Goal: Submit feedback/report problem

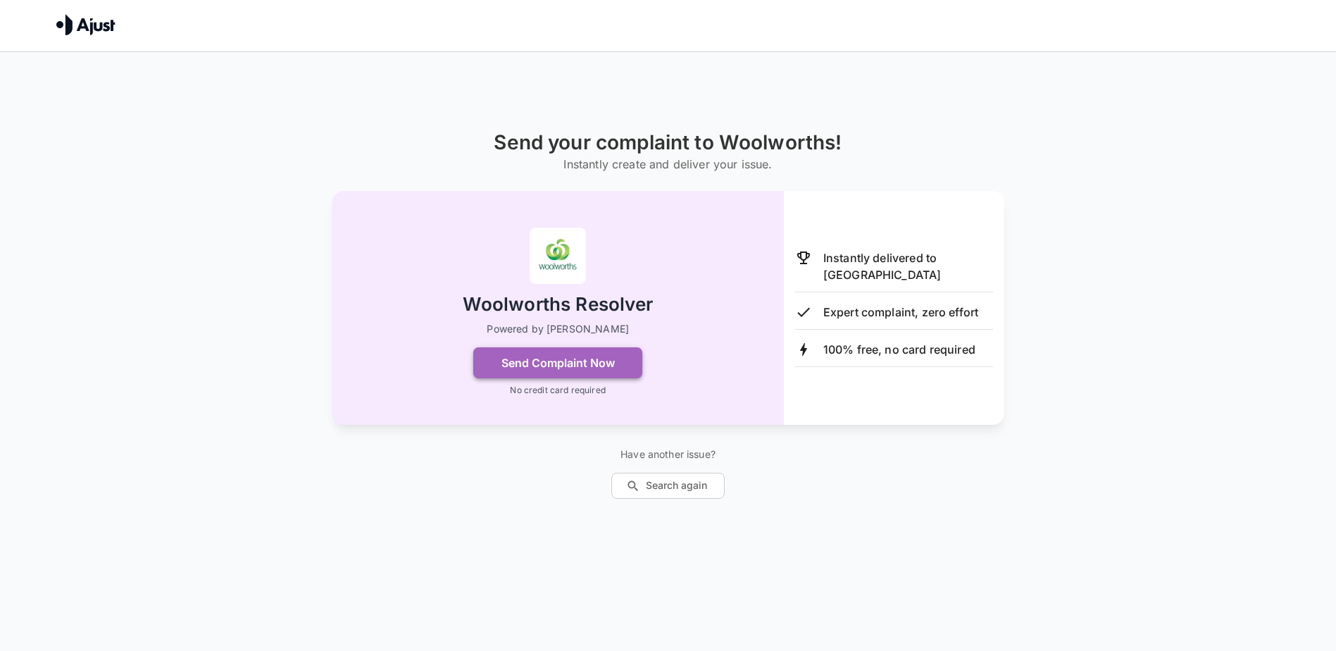
click at [556, 356] on button "Send Complaint Now" at bounding box center [557, 362] width 169 height 31
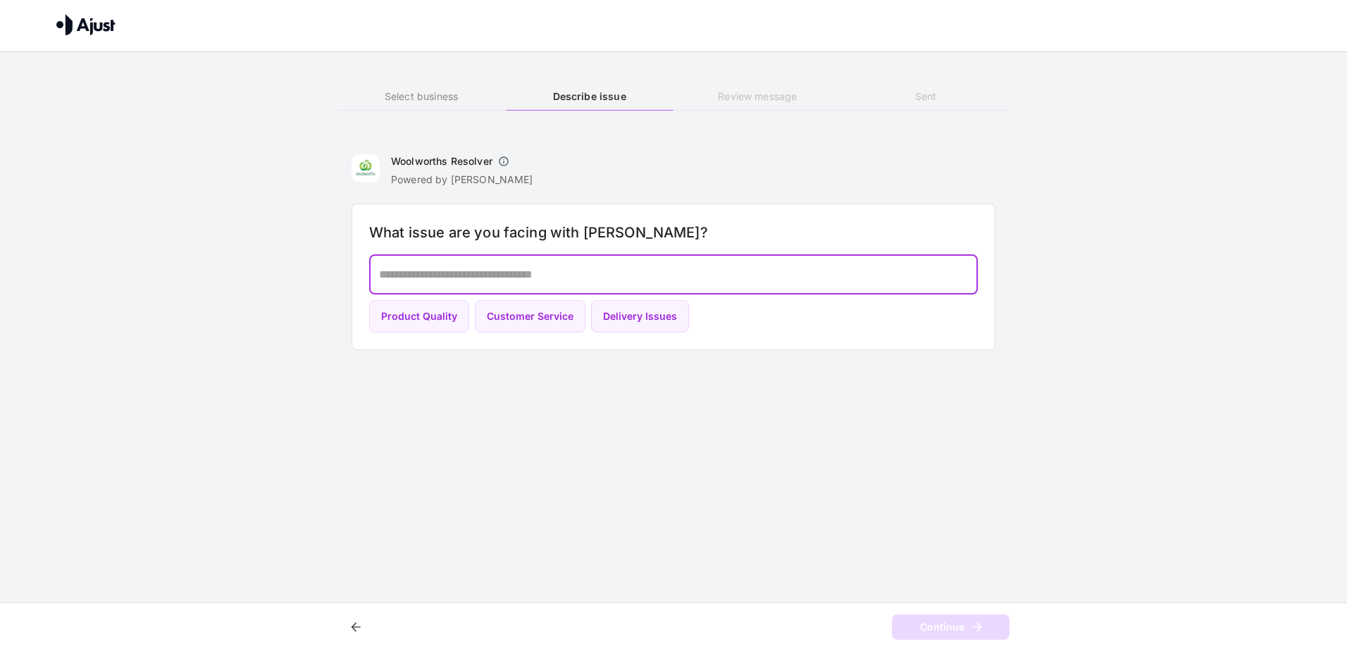
click at [481, 277] on textarea at bounding box center [673, 274] width 589 height 16
type textarea "**********"
click at [948, 618] on button "Continue" at bounding box center [951, 627] width 118 height 26
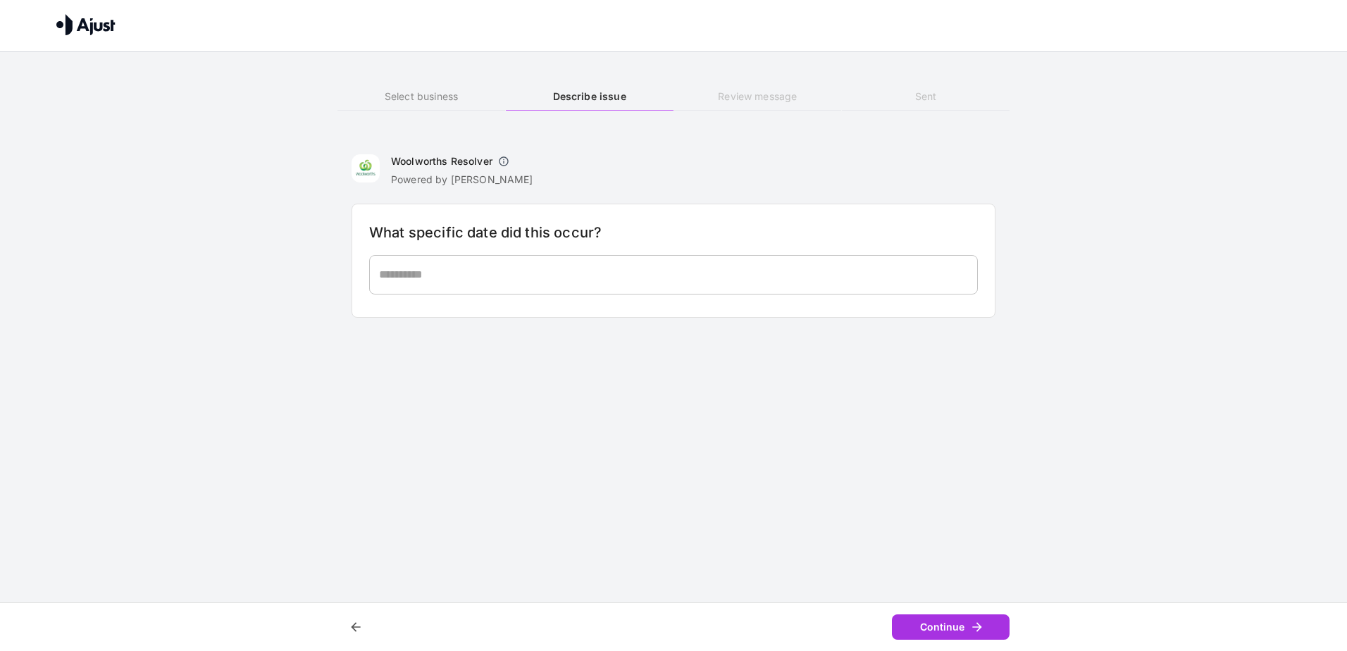
click at [463, 276] on textarea at bounding box center [673, 274] width 589 height 16
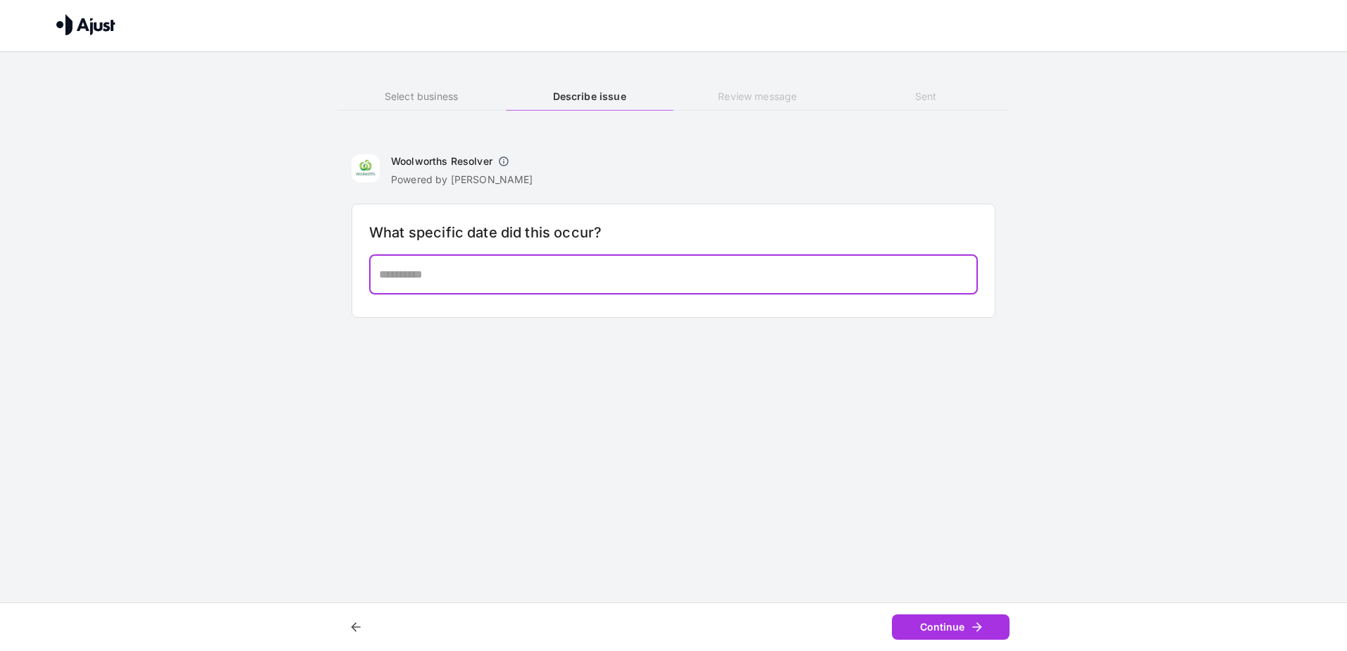
click at [455, 278] on textarea at bounding box center [673, 274] width 589 height 16
type textarea "**********"
drag, startPoint x: 689, startPoint y: 277, endPoint x: 337, endPoint y: 271, distance: 351.6
click at [337, 272] on div "**********" at bounding box center [673, 166] width 1347 height 332
click at [422, 278] on textarea at bounding box center [673, 274] width 589 height 16
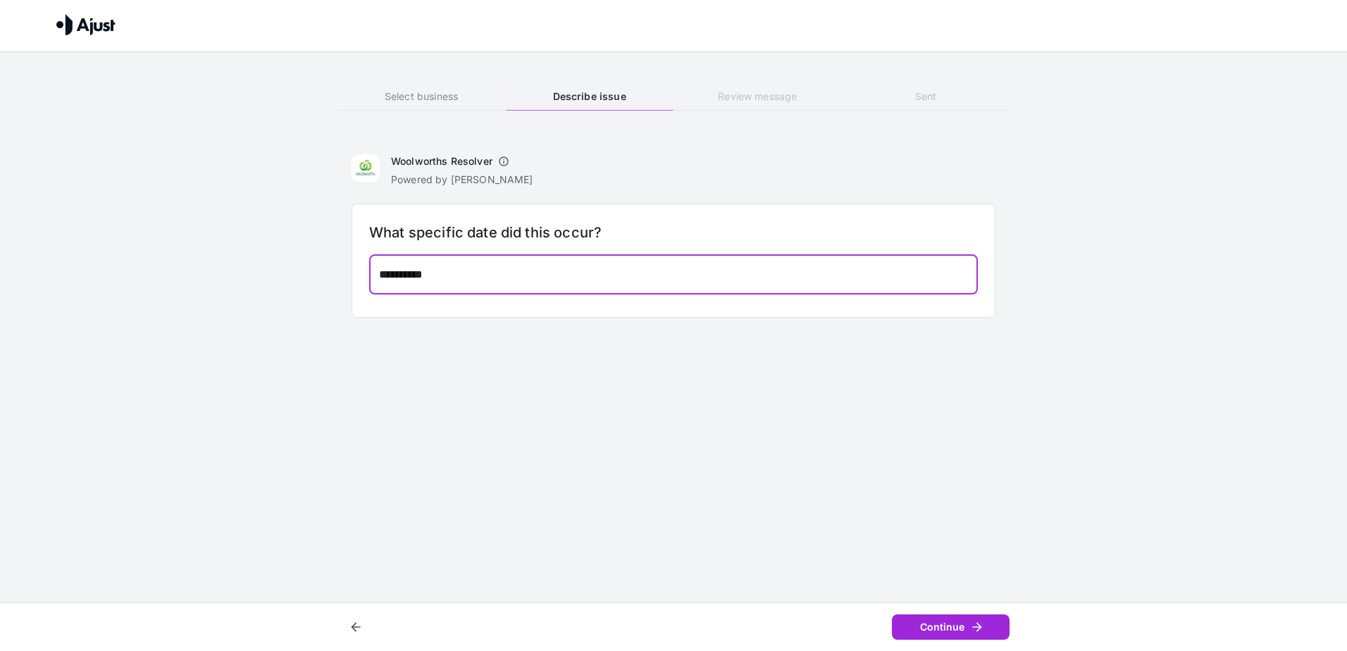
type textarea "**********"
click at [931, 618] on button "Continue" at bounding box center [951, 627] width 118 height 26
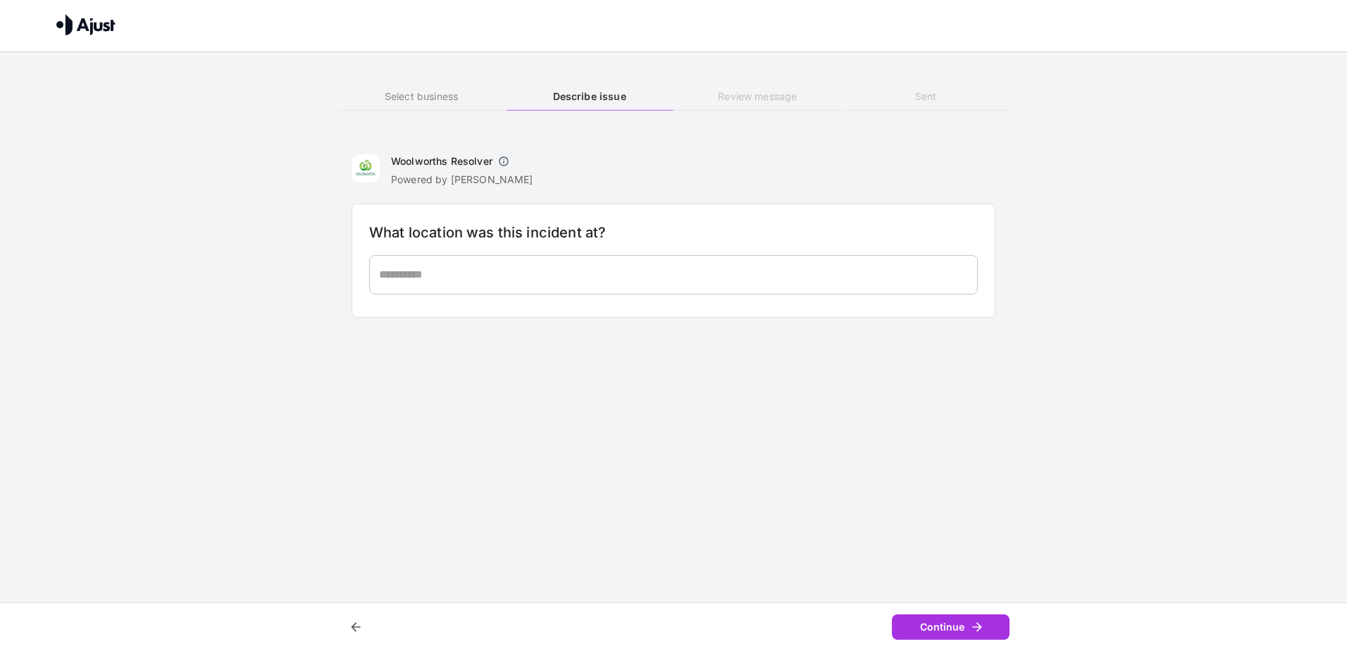
click at [428, 268] on textarea at bounding box center [673, 274] width 589 height 16
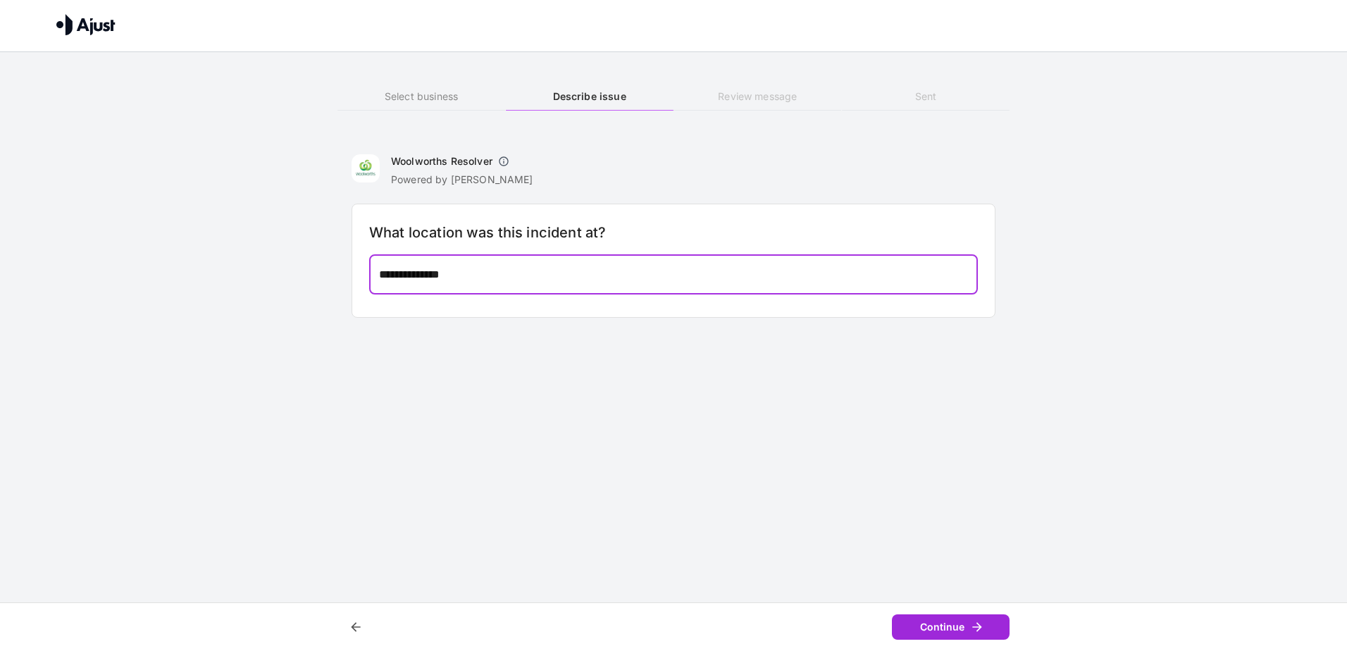
type textarea "**********"
click at [912, 616] on button "Continue" at bounding box center [951, 627] width 118 height 26
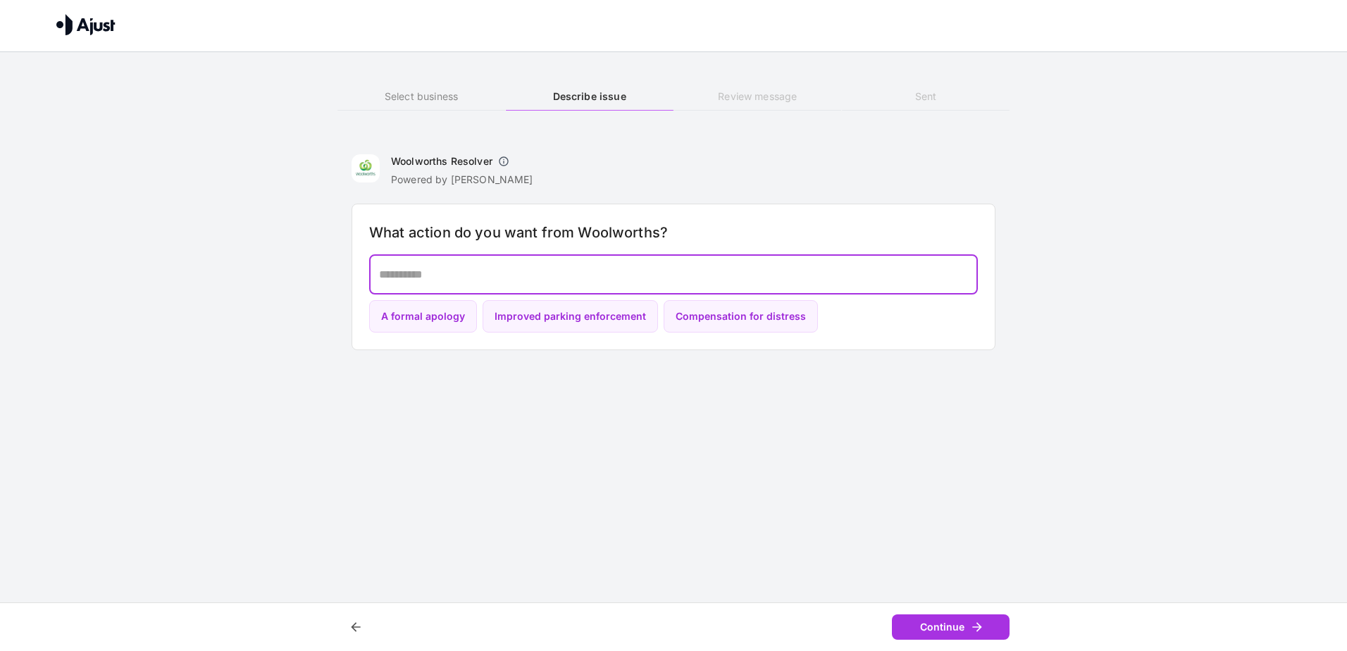
click at [463, 271] on textarea at bounding box center [673, 274] width 589 height 16
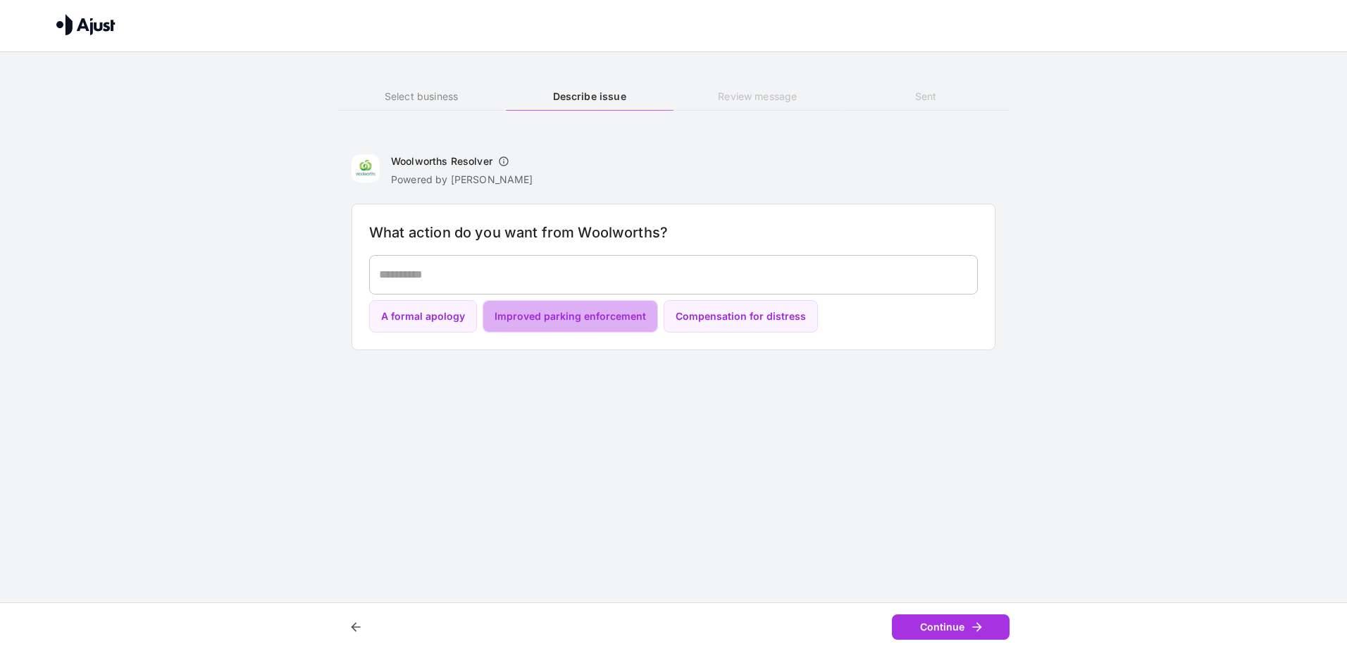
click at [580, 322] on button "Improved parking enforcement" at bounding box center [570, 316] width 175 height 33
type textarea "**********"
click at [952, 635] on button "Continue" at bounding box center [951, 627] width 118 height 26
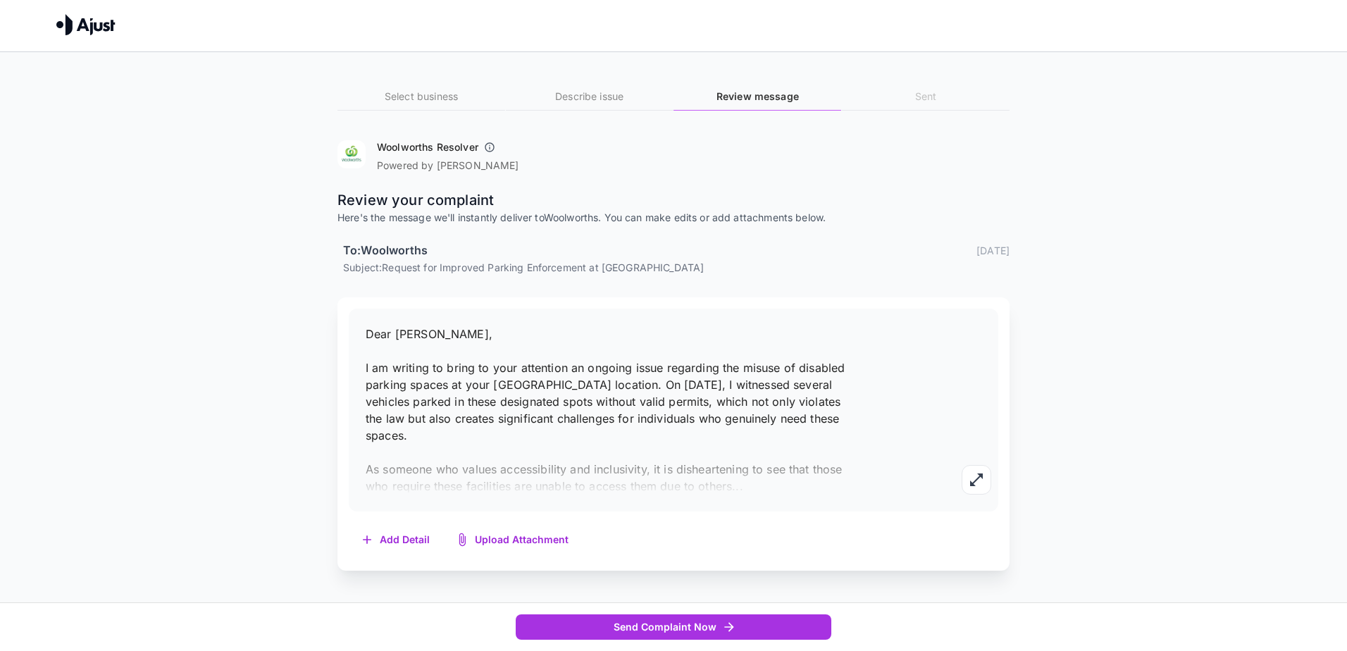
click at [390, 536] on button "Add Detail" at bounding box center [396, 540] width 95 height 29
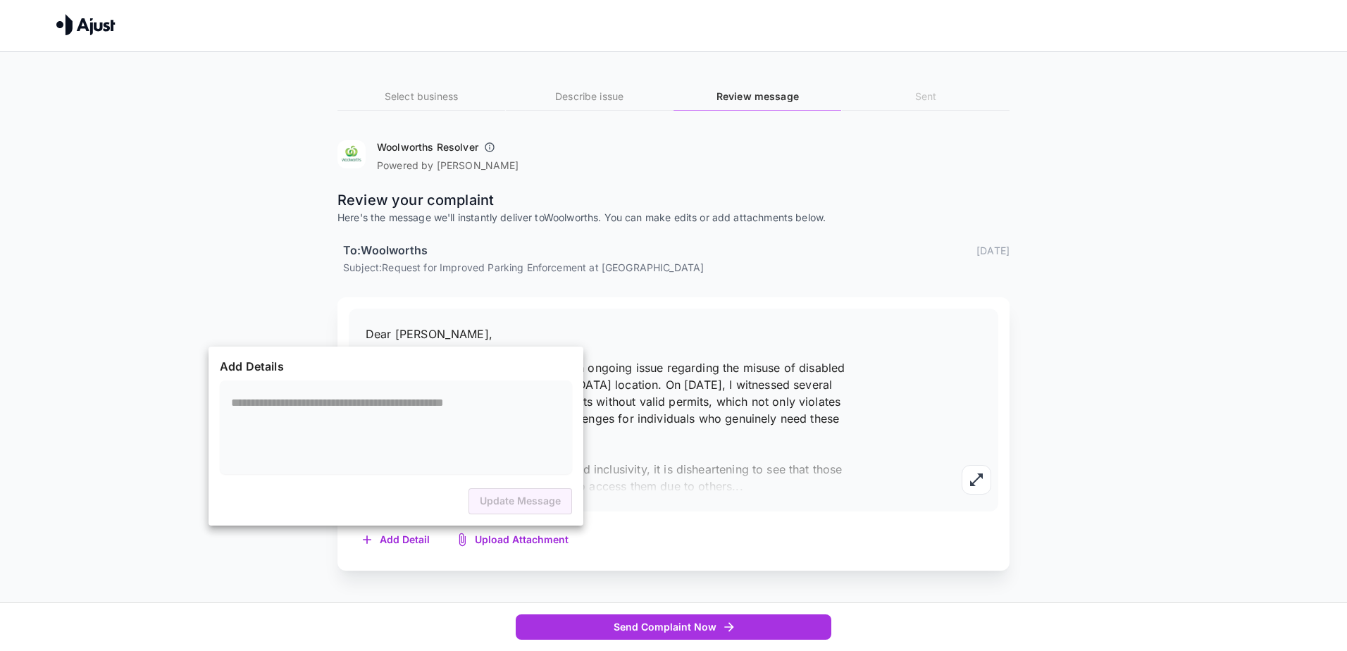
click at [313, 423] on textarea at bounding box center [396, 426] width 330 height 65
click at [296, 408] on textarea at bounding box center [396, 426] width 330 height 65
click at [680, 447] on div at bounding box center [673, 325] width 1347 height 651
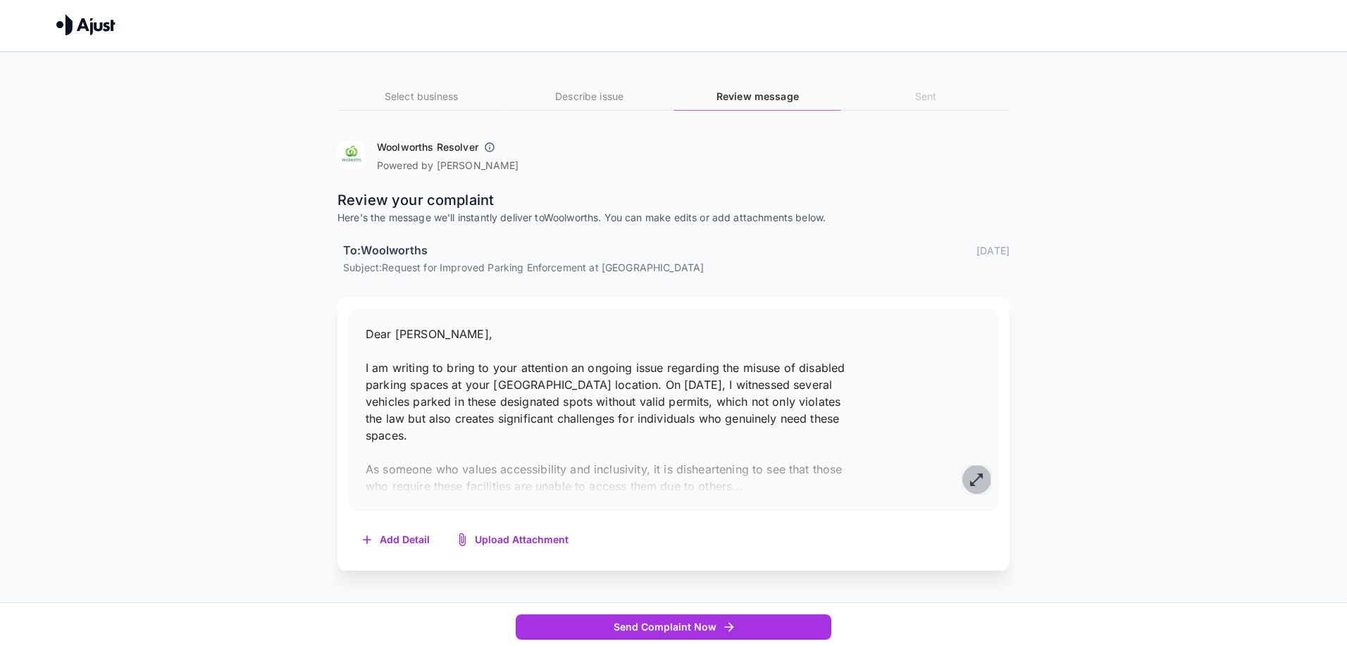
click at [973, 484] on icon "button" at bounding box center [976, 479] width 13 height 13
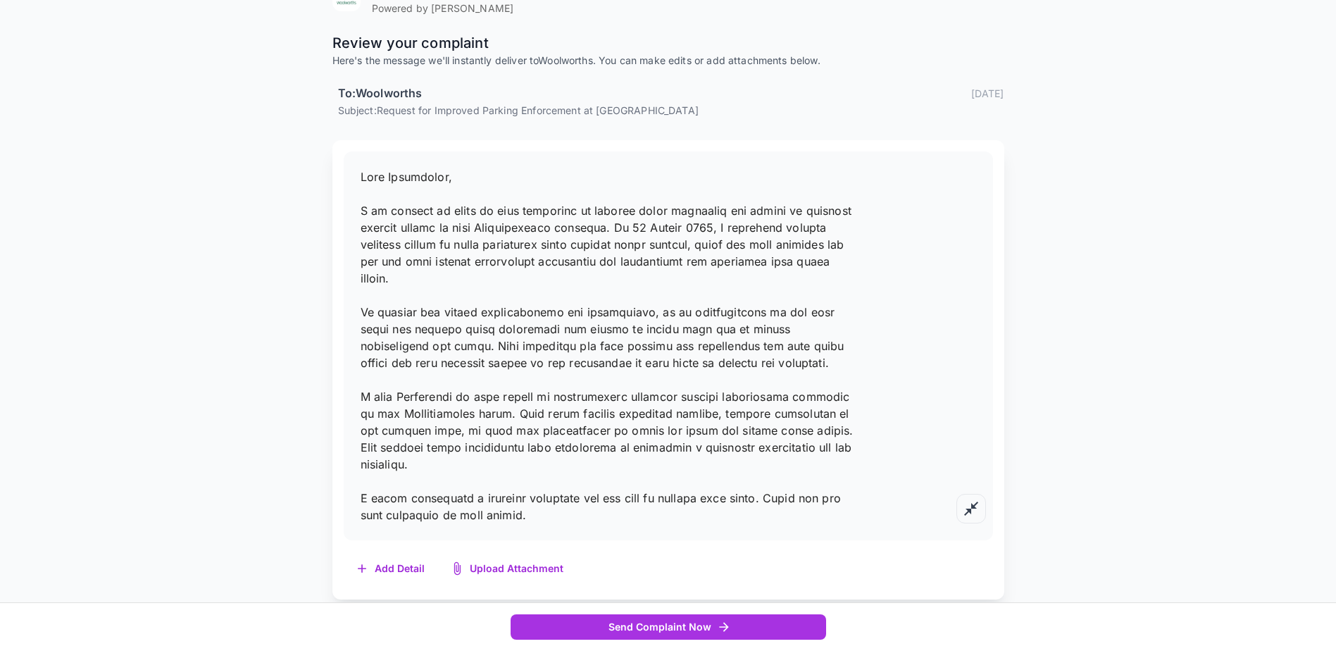
scroll to position [162, 0]
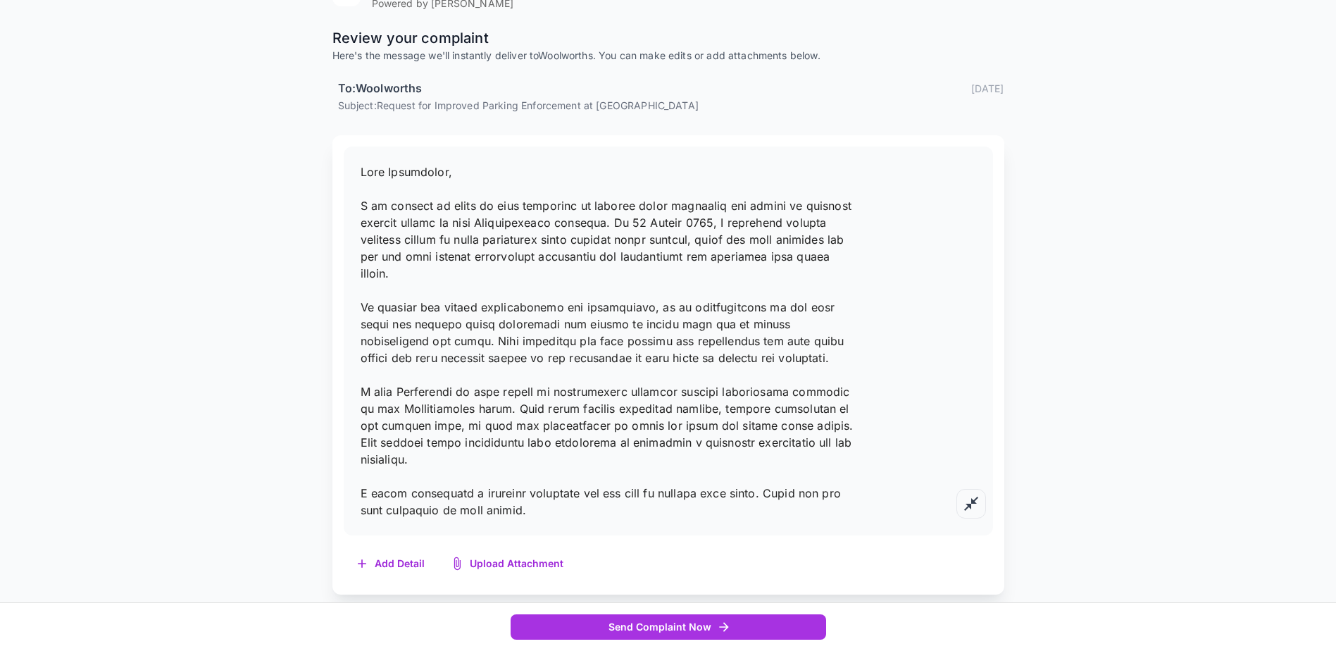
click at [524, 508] on p at bounding box center [608, 340] width 495 height 355
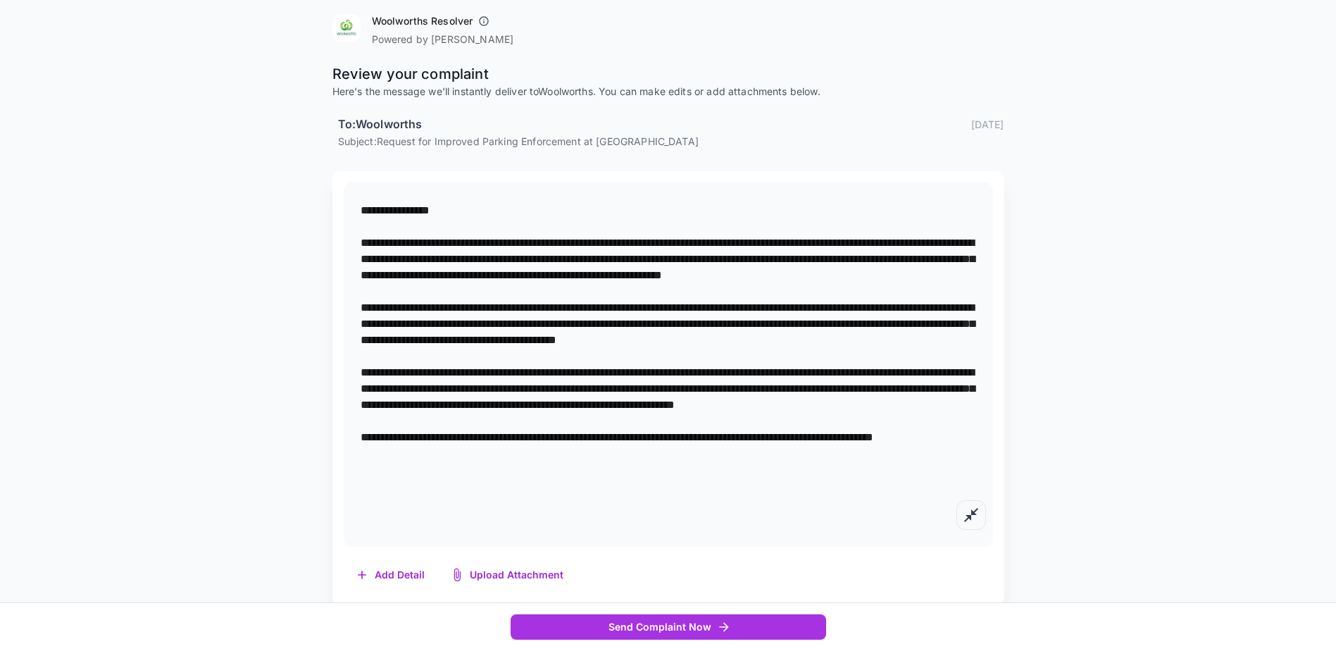
scroll to position [137, 0]
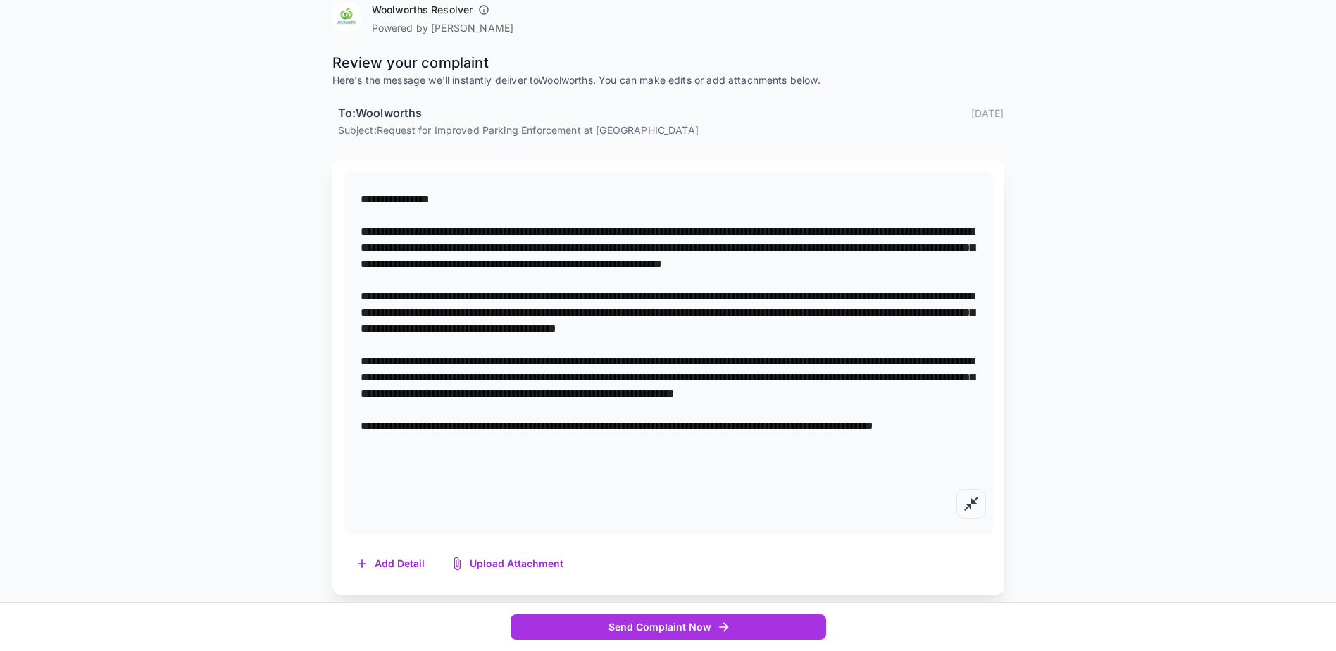
click at [662, 441] on textarea at bounding box center [669, 353] width 616 height 324
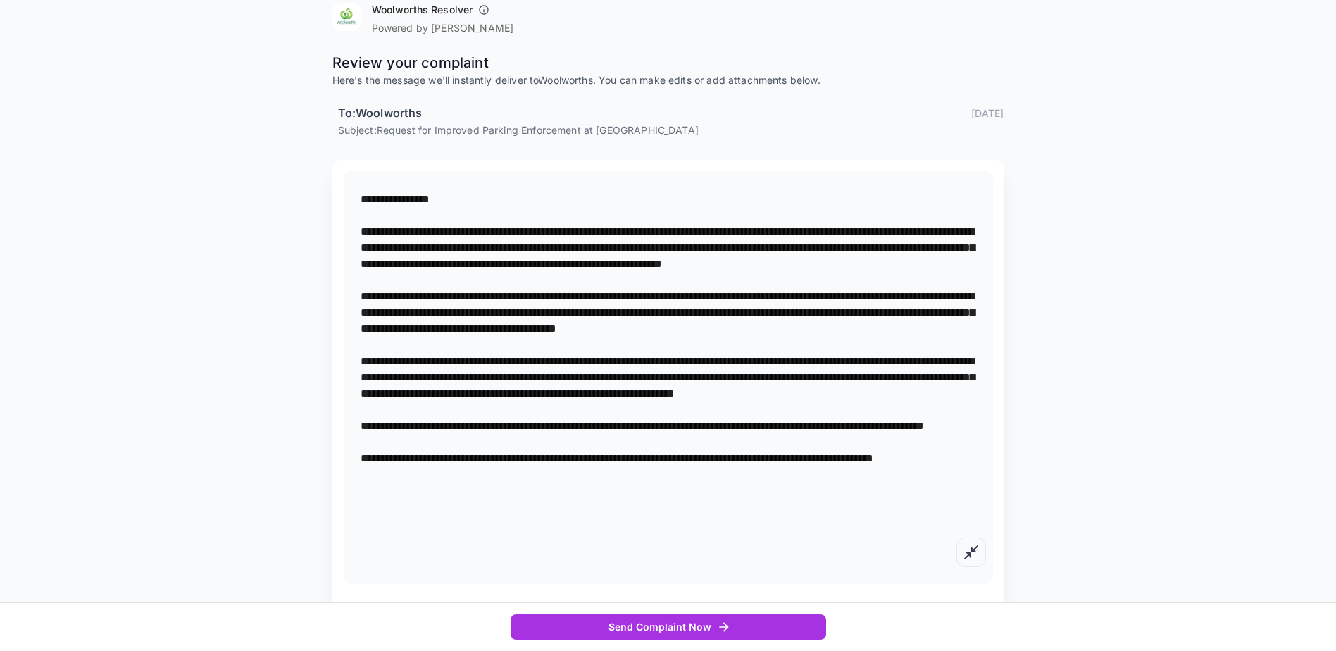
click at [457, 495] on textarea at bounding box center [669, 377] width 616 height 373
drag, startPoint x: 455, startPoint y: 493, endPoint x: 473, endPoint y: 490, distance: 18.7
click at [454, 493] on textarea at bounding box center [669, 377] width 616 height 373
click at [546, 493] on textarea at bounding box center [669, 377] width 616 height 373
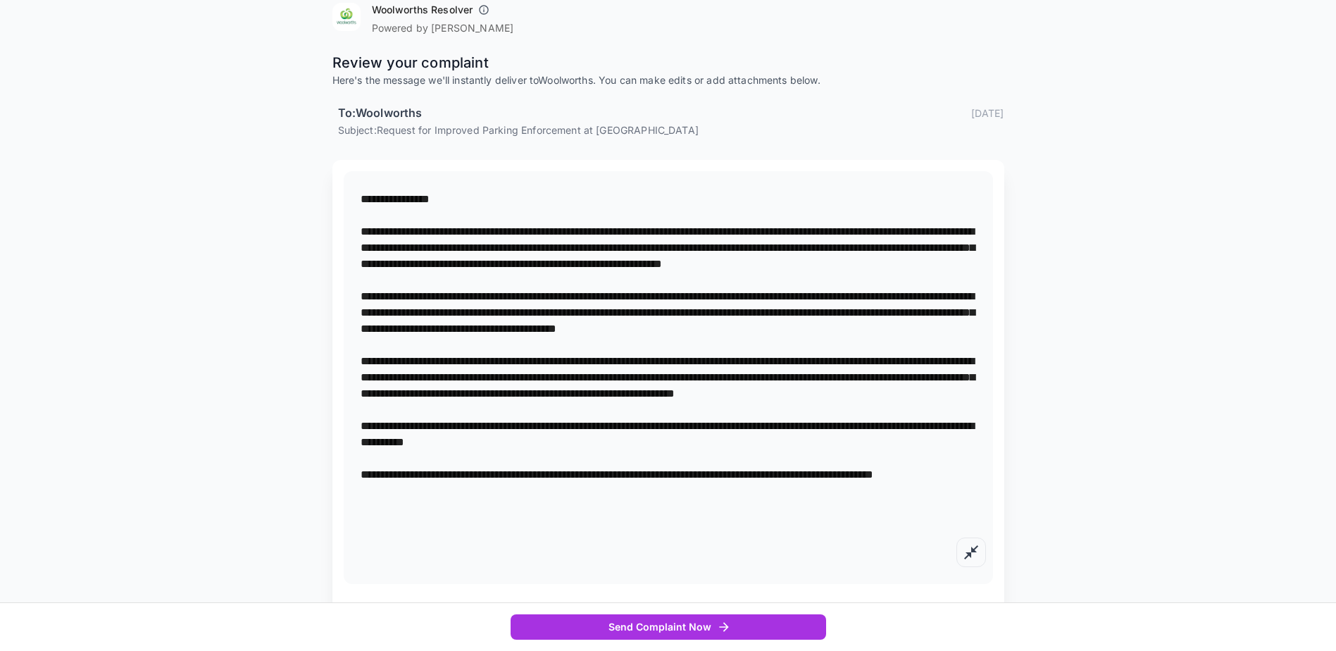
click at [487, 533] on textarea at bounding box center [669, 377] width 616 height 373
click at [640, 491] on textarea at bounding box center [669, 377] width 616 height 373
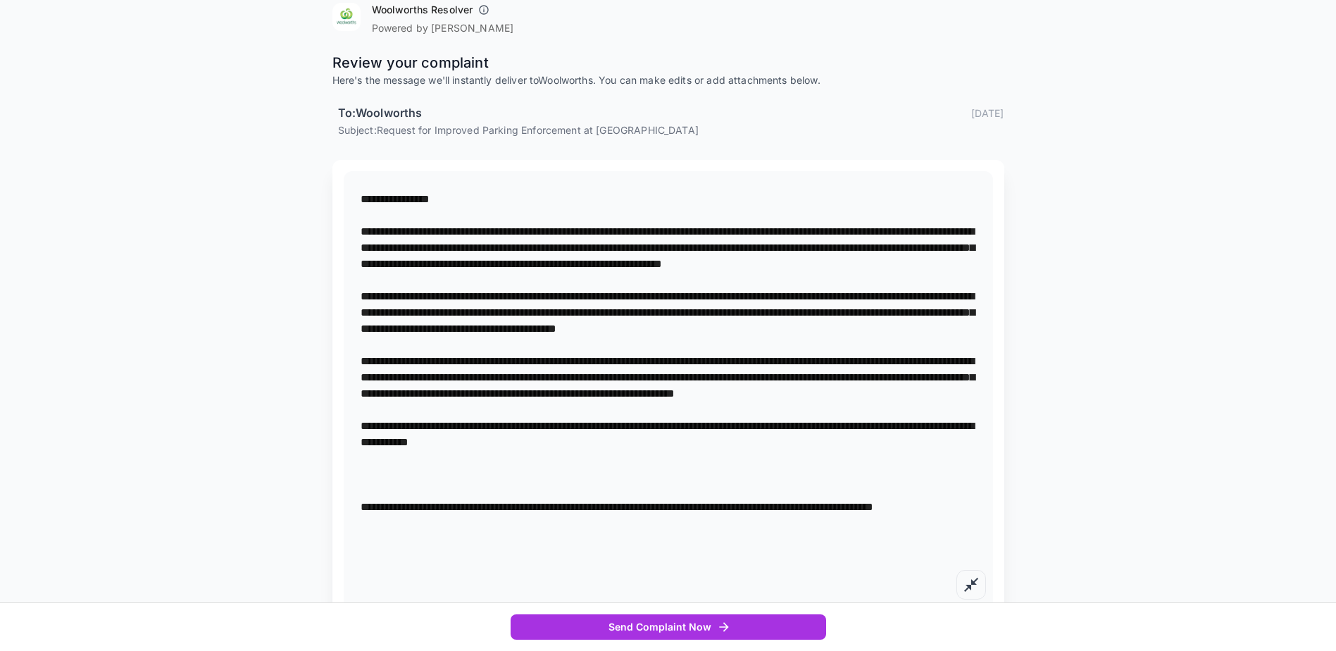
paste textarea "**********"
click at [716, 526] on textarea at bounding box center [669, 393] width 616 height 405
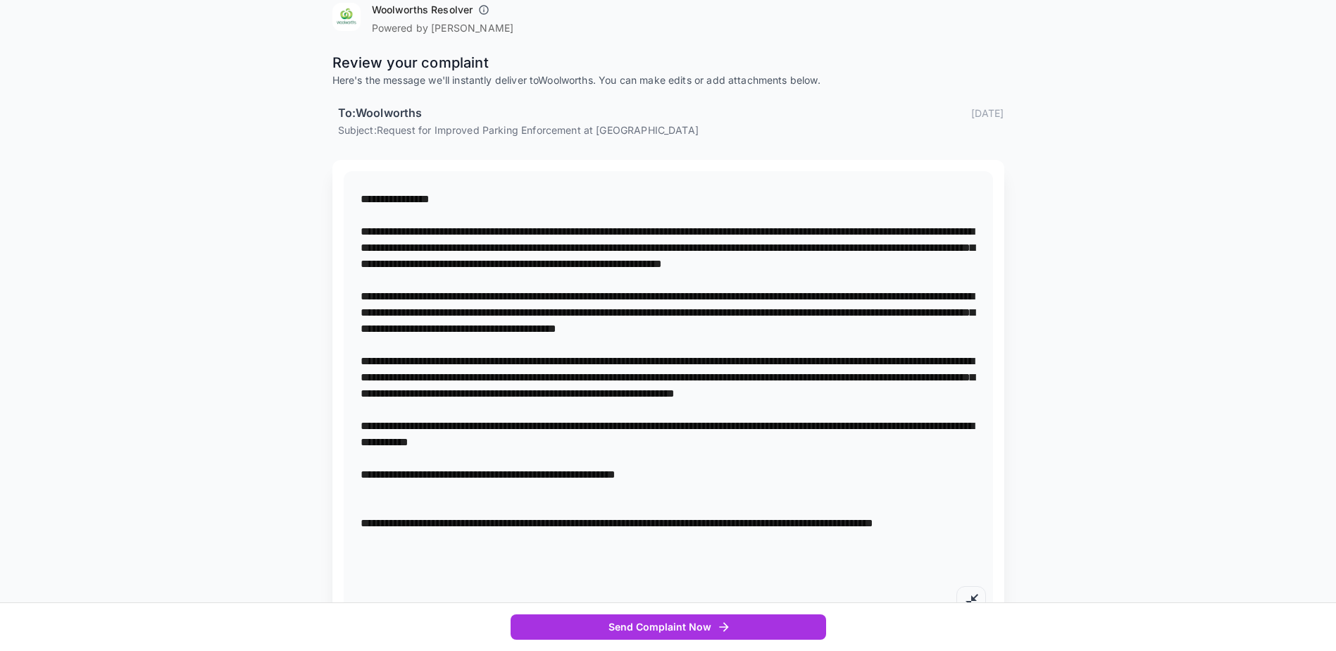
paste textarea "**********"
click at [688, 545] on textarea at bounding box center [669, 401] width 616 height 421
click at [740, 540] on textarea at bounding box center [669, 401] width 616 height 421
click at [671, 544] on textarea at bounding box center [669, 401] width 616 height 421
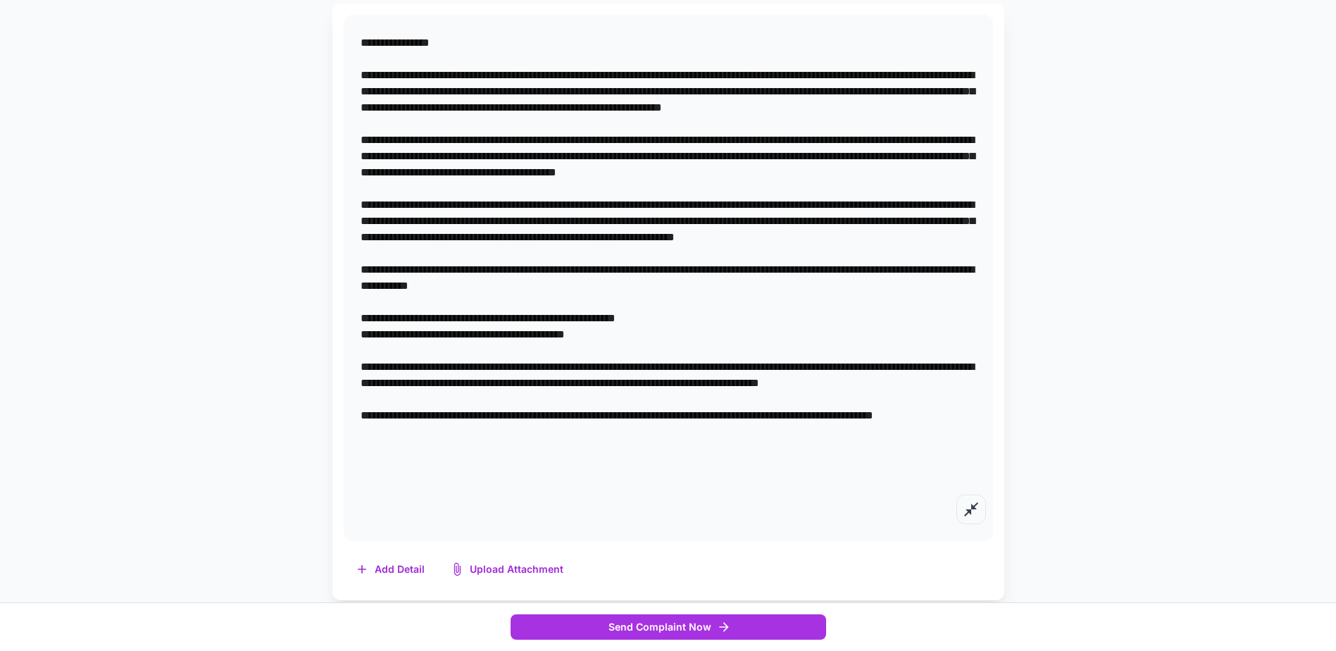
scroll to position [299, 0]
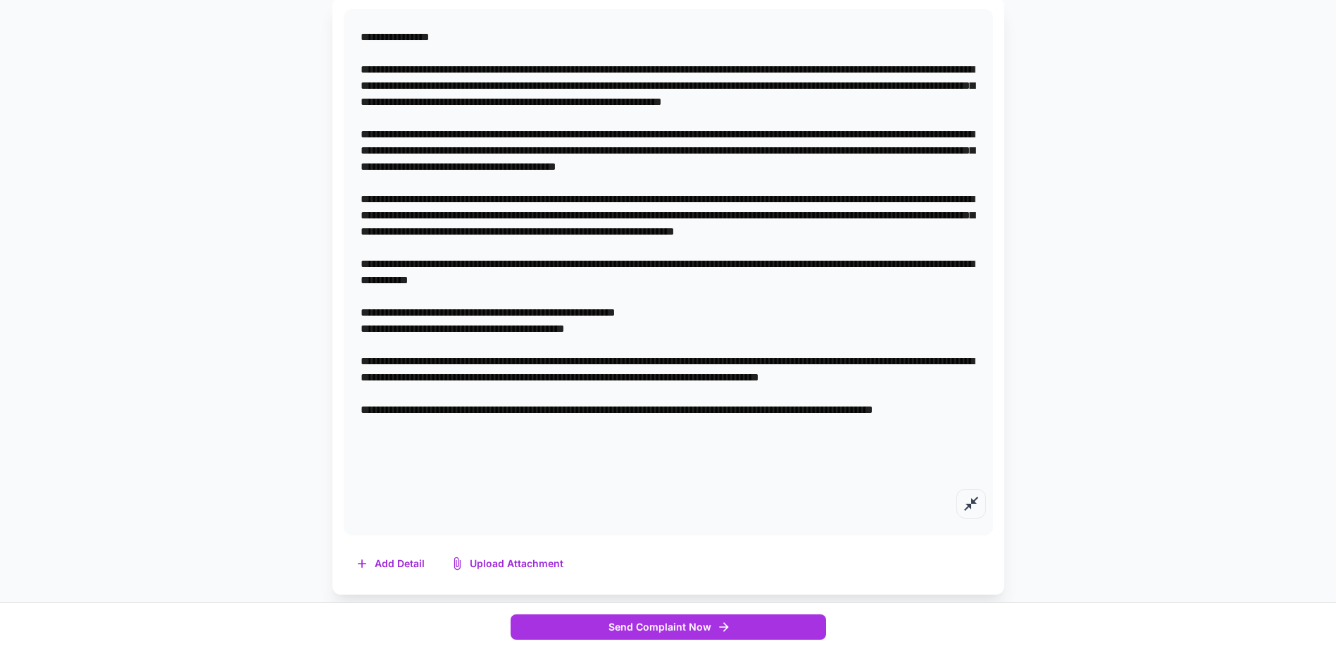
click at [499, 443] on textarea at bounding box center [669, 272] width 616 height 486
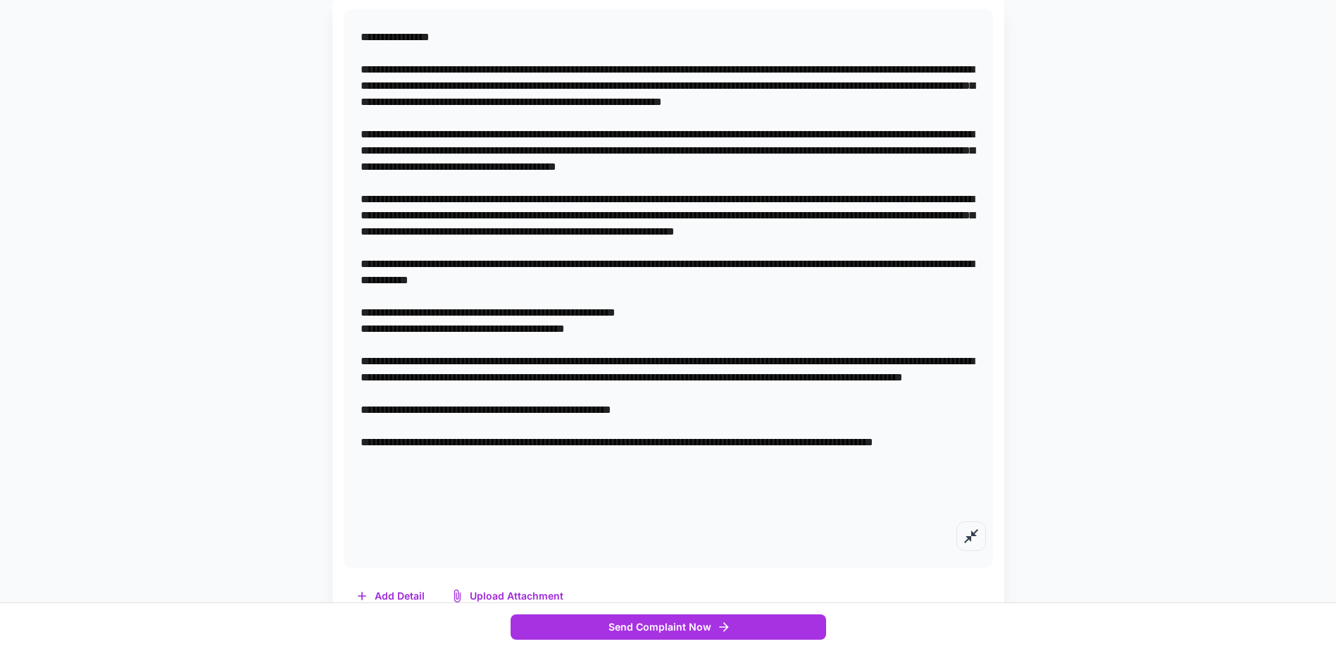
click at [365, 42] on textarea at bounding box center [669, 288] width 616 height 518
click at [711, 480] on textarea at bounding box center [669, 288] width 616 height 518
click at [826, 474] on textarea at bounding box center [669, 288] width 616 height 518
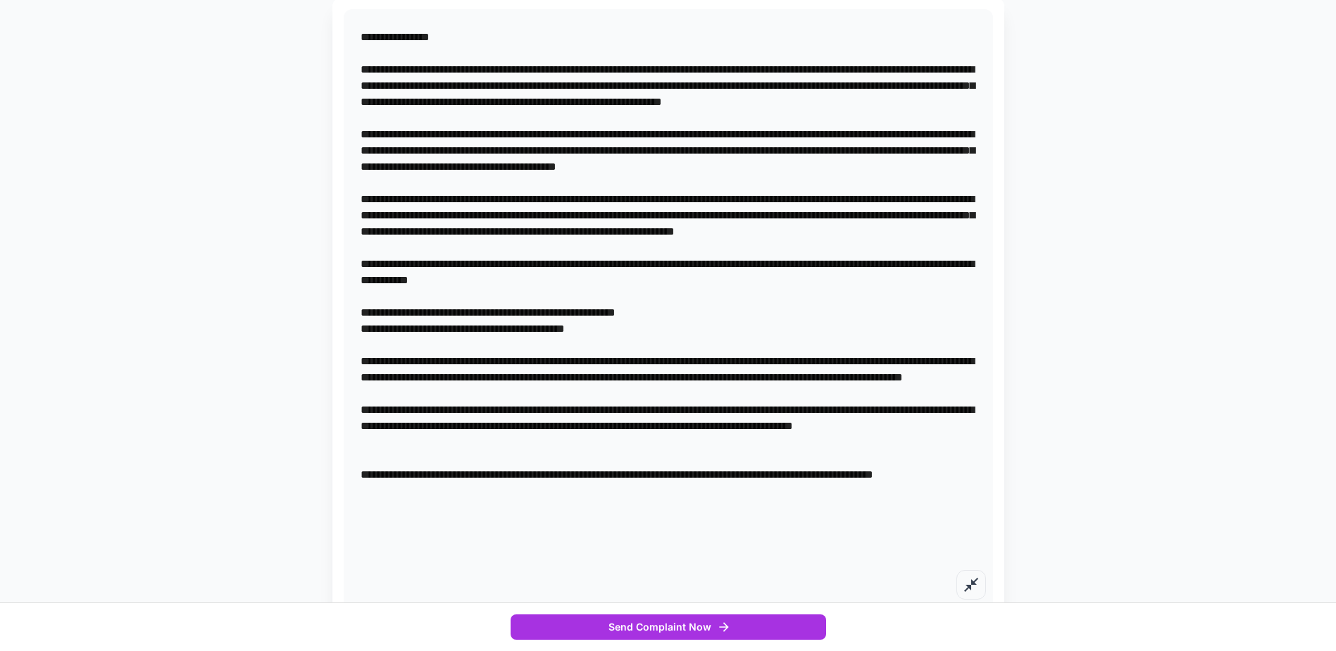
click at [566, 487] on textarea at bounding box center [669, 312] width 616 height 567
click at [820, 473] on textarea at bounding box center [669, 312] width 616 height 567
click at [947, 475] on textarea at bounding box center [669, 312] width 616 height 567
click at [945, 475] on textarea at bounding box center [669, 312] width 616 height 567
type textarea "**********"
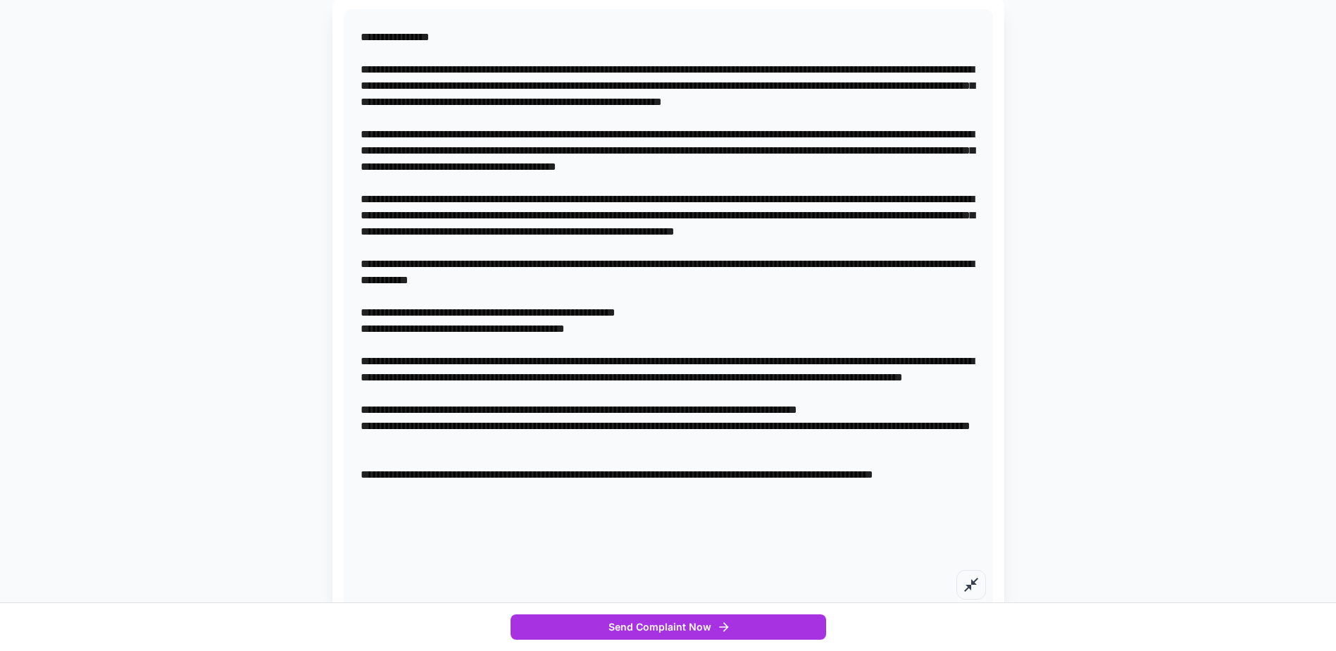
click at [616, 515] on textarea at bounding box center [669, 312] width 616 height 567
click at [586, 514] on textarea at bounding box center [669, 312] width 616 height 567
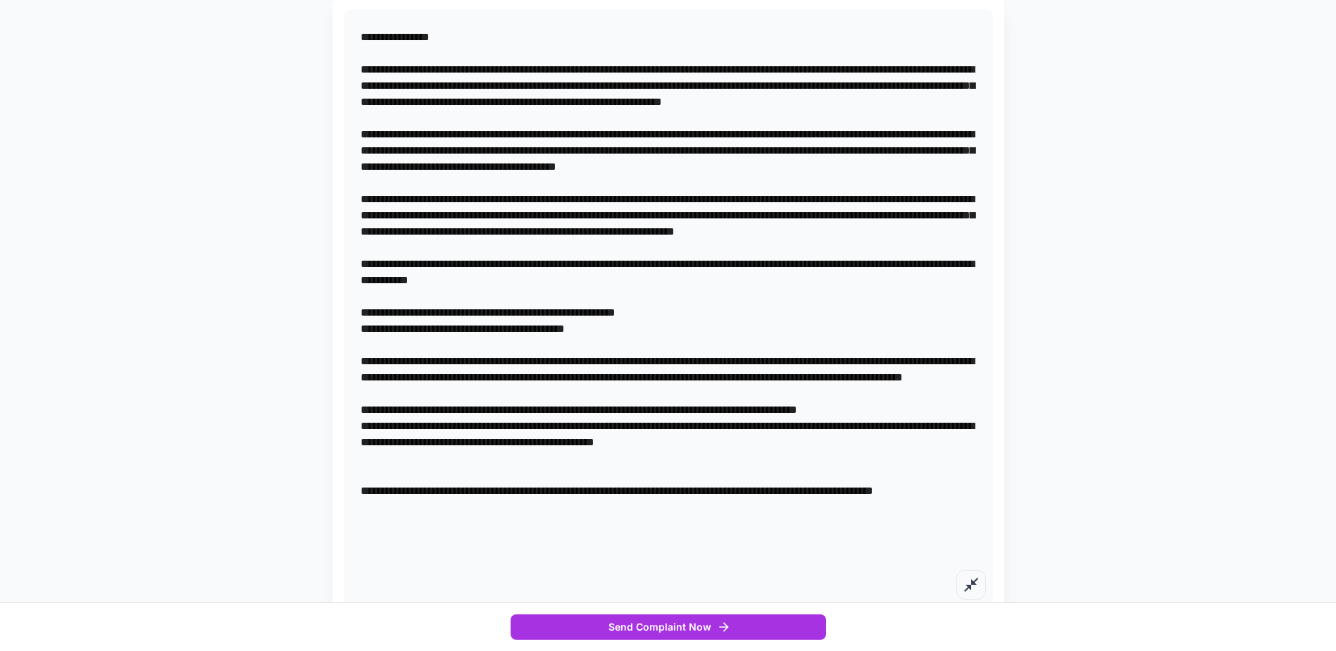
click at [909, 510] on textarea at bounding box center [669, 312] width 616 height 567
drag, startPoint x: 374, startPoint y: 528, endPoint x: 409, endPoint y: 530, distance: 34.5
click at [374, 528] on textarea at bounding box center [669, 312] width 616 height 567
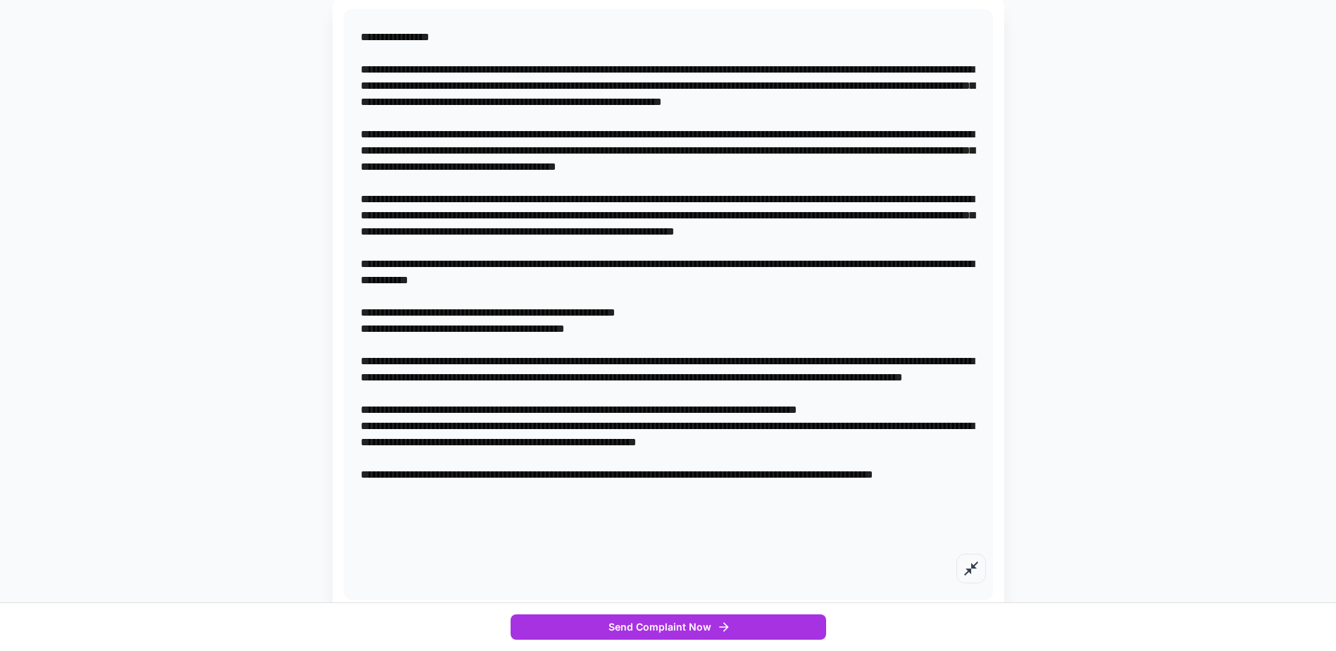
click at [565, 475] on textarea at bounding box center [669, 304] width 616 height 551
click at [873, 473] on textarea at bounding box center [669, 312] width 616 height 567
click at [400, 492] on textarea at bounding box center [669, 312] width 616 height 567
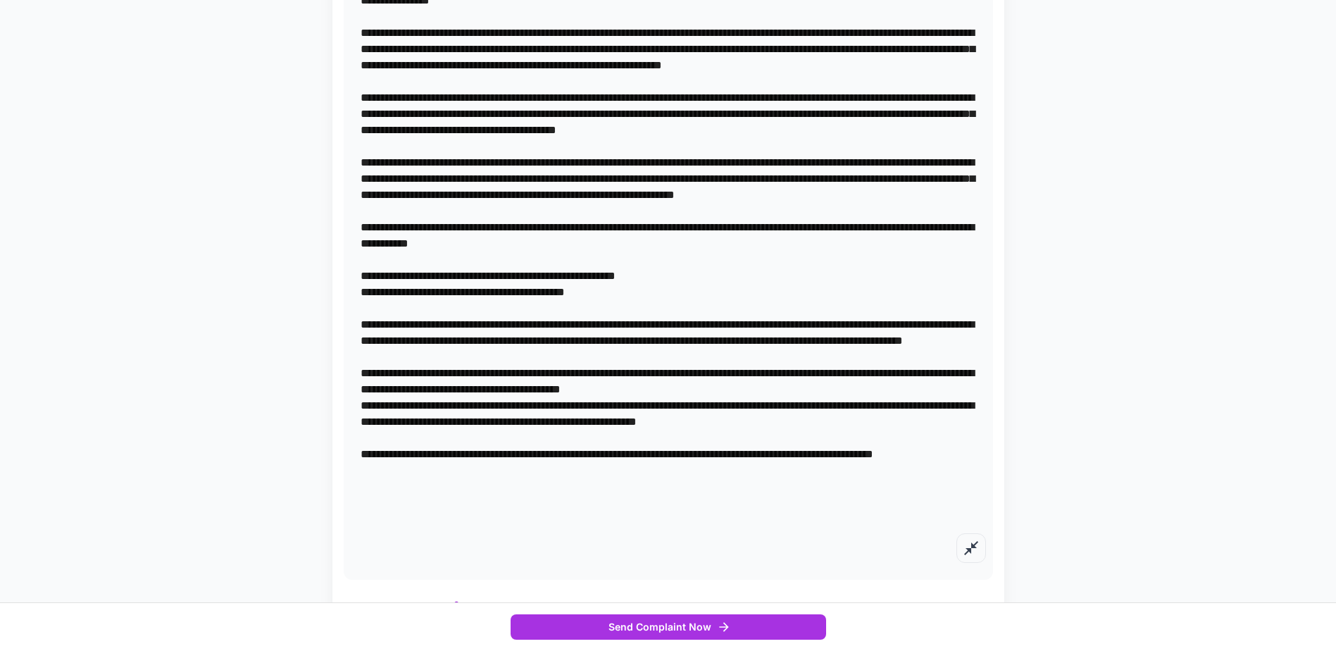
scroll to position [380, 0]
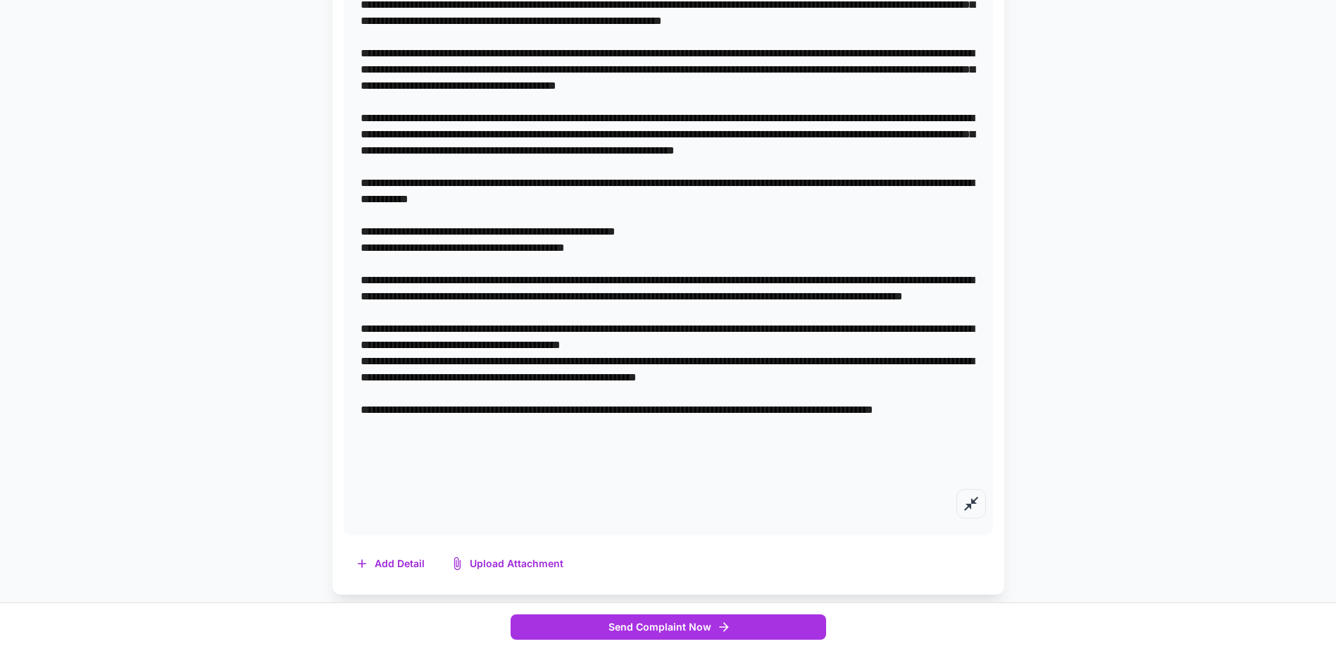
click at [436, 491] on textarea at bounding box center [669, 231] width 616 height 567
click at [482, 556] on button "Upload Attachment" at bounding box center [508, 563] width 139 height 29
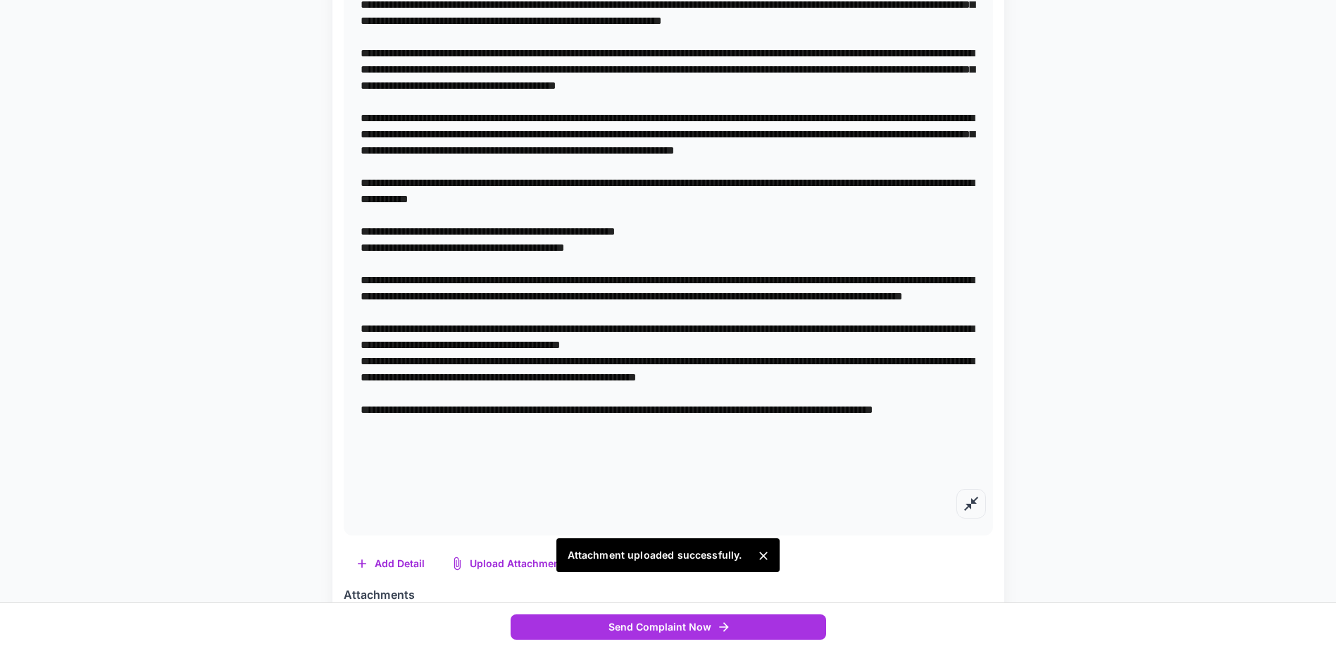
click at [393, 564] on button "Add Detail" at bounding box center [391, 563] width 95 height 29
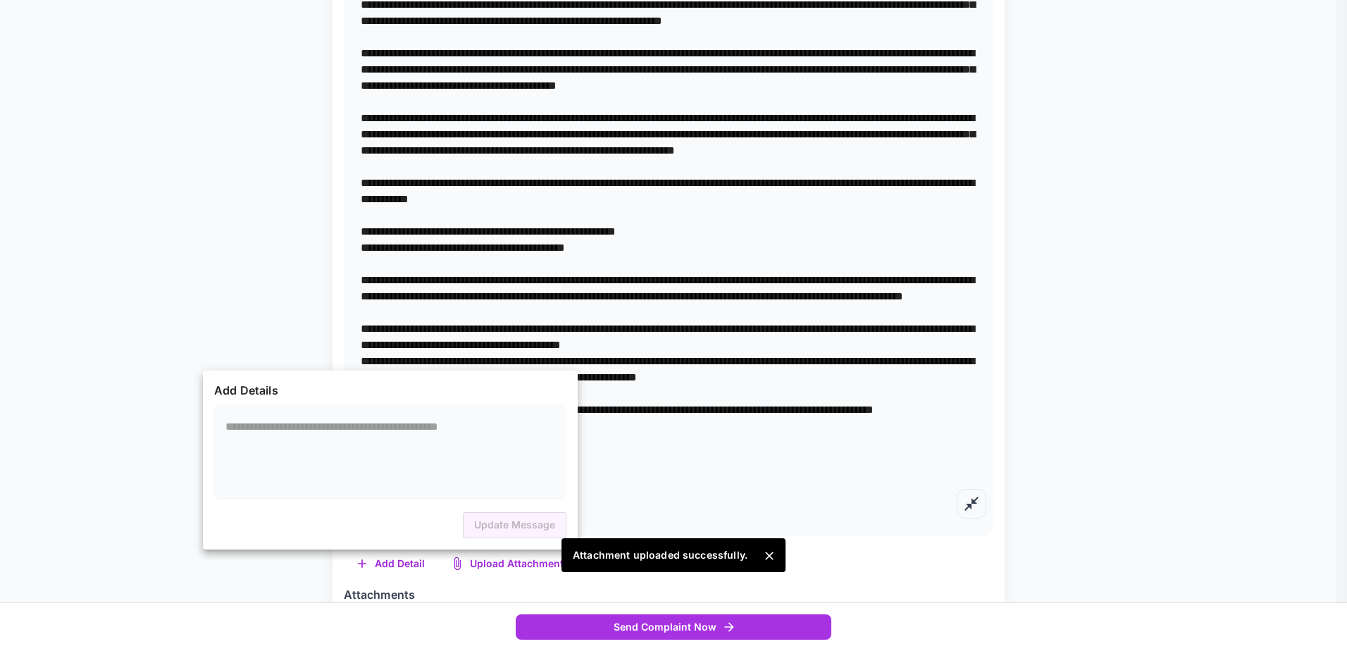
click at [819, 516] on div at bounding box center [673, 325] width 1347 height 651
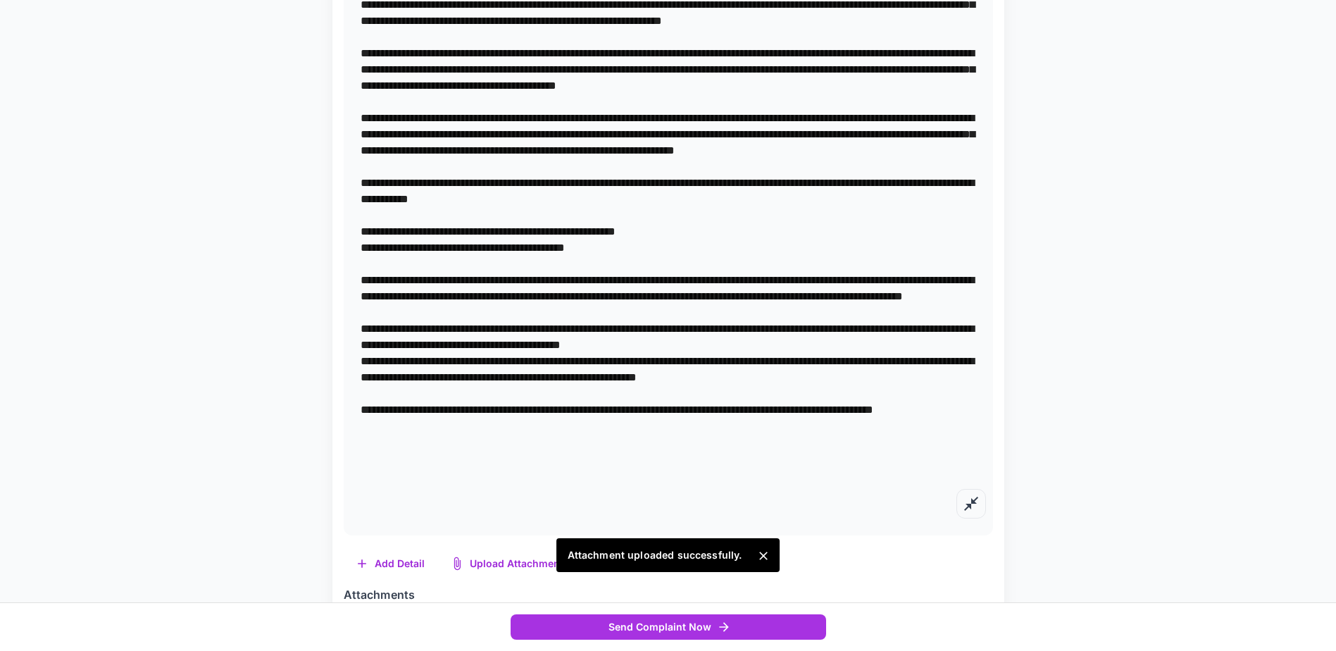
click at [493, 557] on button "Upload Attachment" at bounding box center [508, 563] width 139 height 29
click at [764, 551] on icon "Close" at bounding box center [764, 556] width 14 height 14
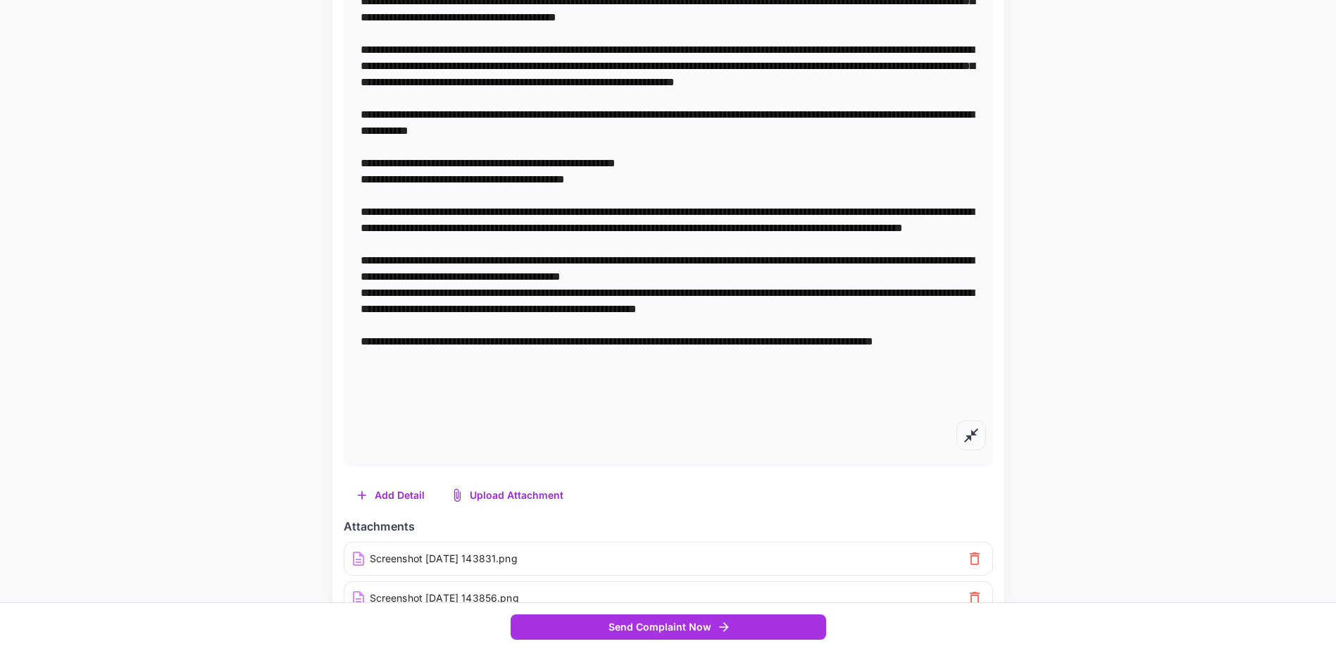
scroll to position [416, 0]
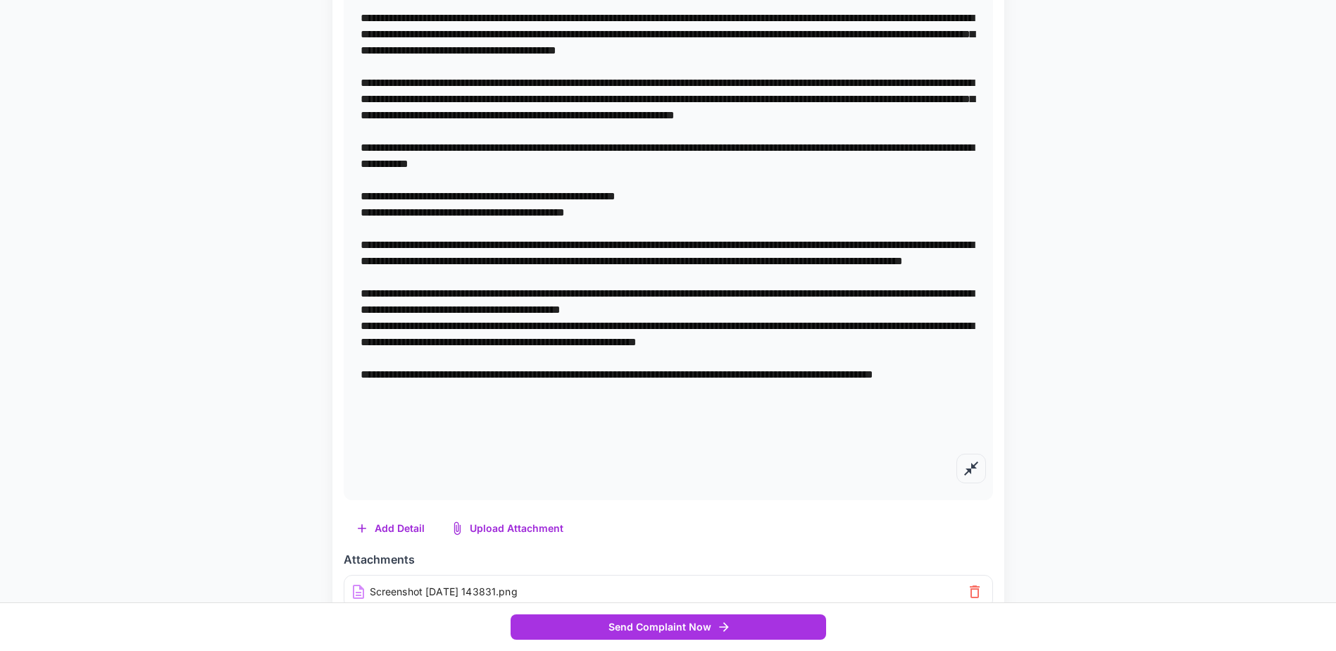
click at [435, 461] on textarea at bounding box center [669, 196] width 616 height 567
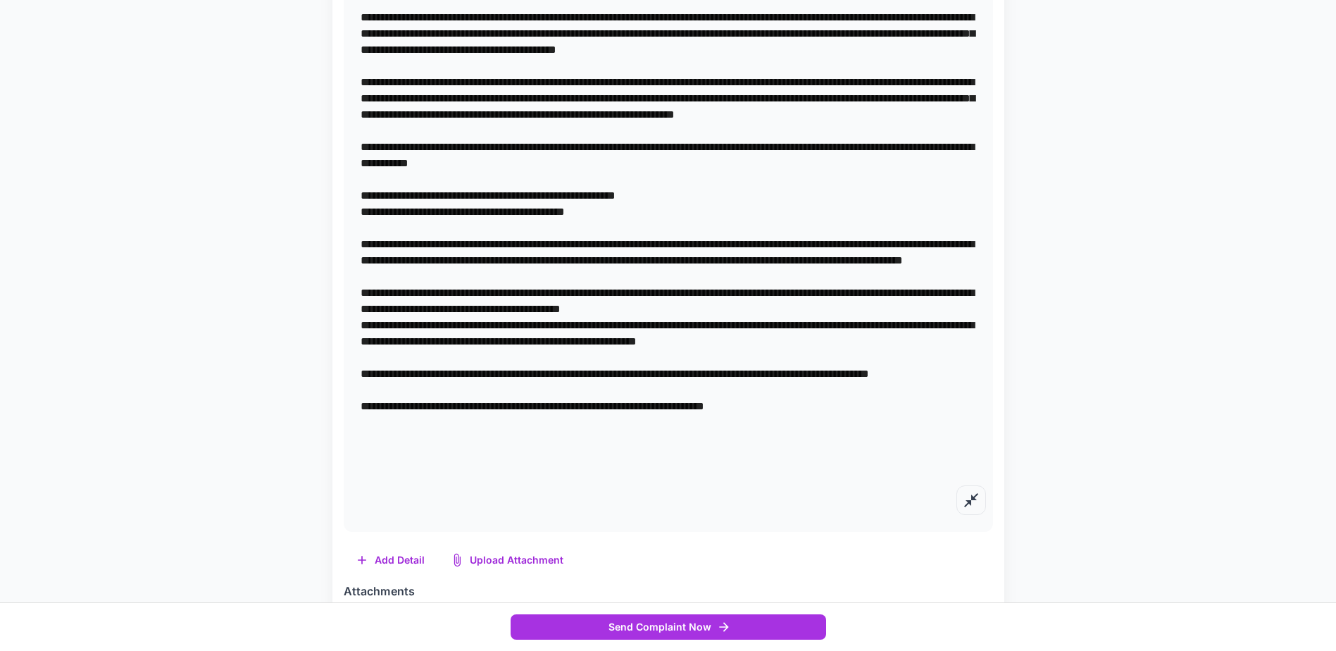
scroll to position [518, 0]
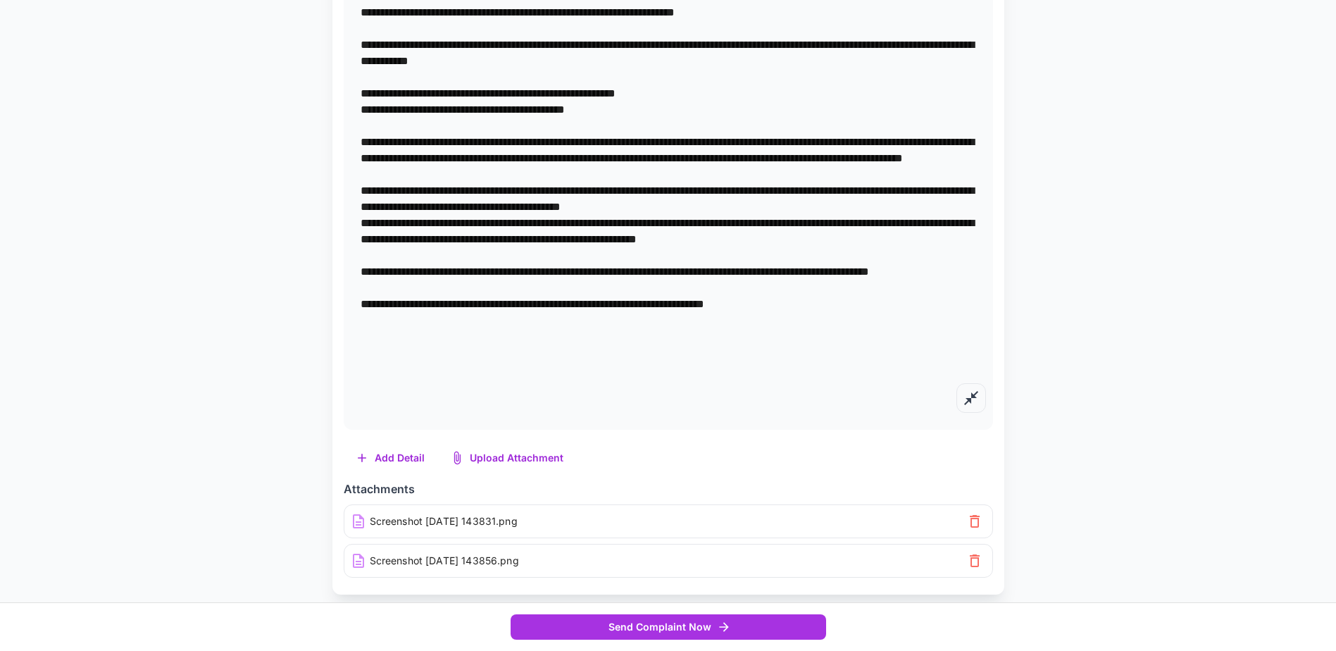
click at [593, 385] on textarea at bounding box center [669, 109] width 616 height 599
click at [786, 380] on textarea at bounding box center [669, 109] width 616 height 599
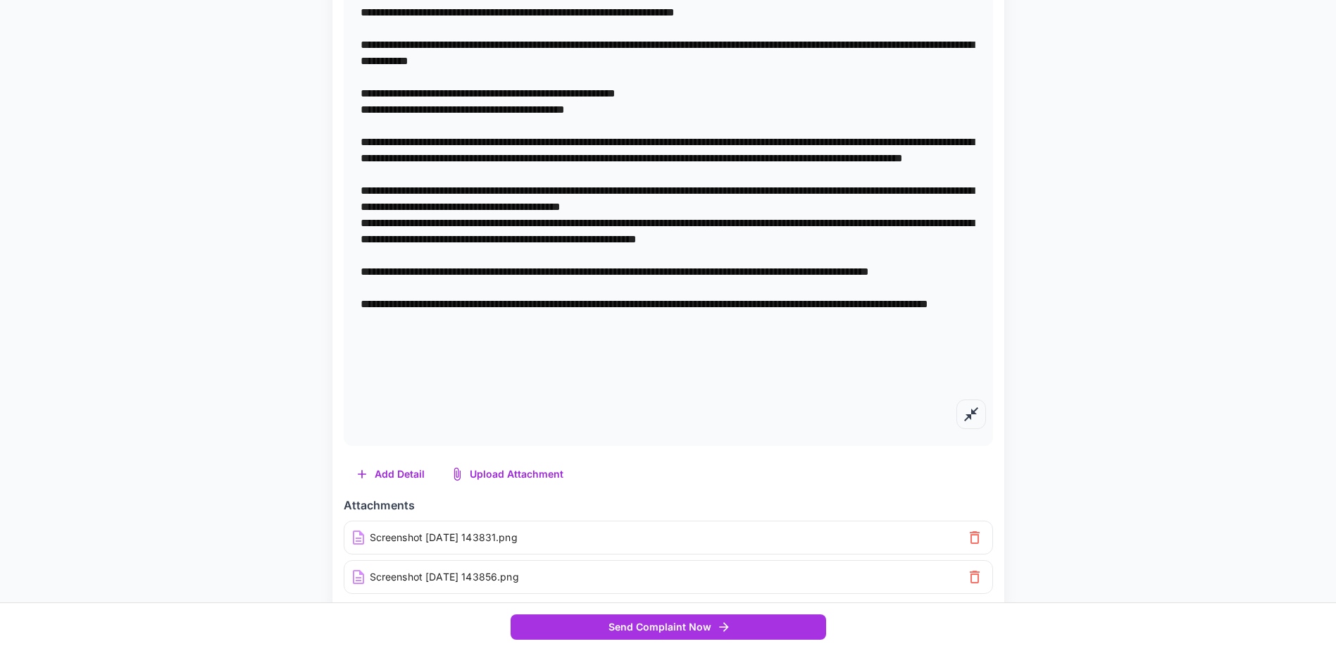
drag, startPoint x: 415, startPoint y: 384, endPoint x: 422, endPoint y: 383, distance: 7.2
click at [415, 383] on textarea at bounding box center [669, 118] width 616 height 616
click at [516, 406] on textarea at bounding box center [669, 118] width 616 height 616
drag, startPoint x: 509, startPoint y: 399, endPoint x: 522, endPoint y: 398, distance: 12.7
click at [509, 398] on textarea at bounding box center [669, 118] width 616 height 616
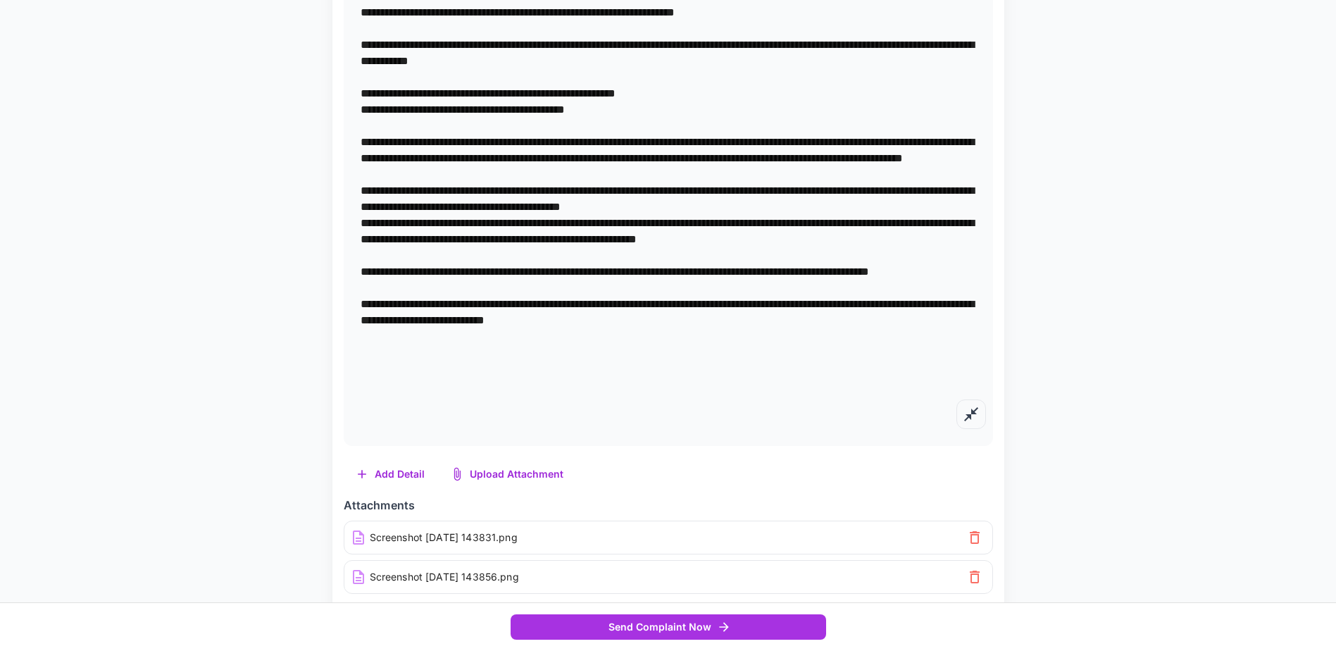
click at [735, 399] on textarea at bounding box center [669, 118] width 616 height 616
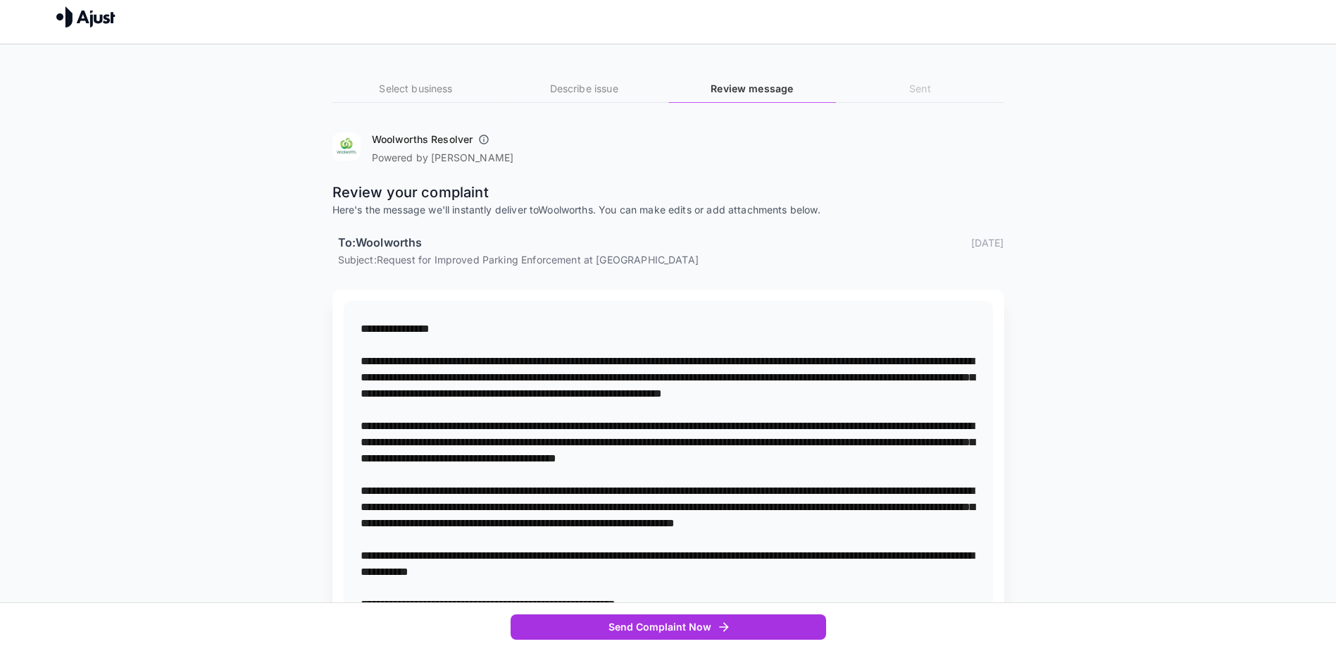
scroll to position [0, 0]
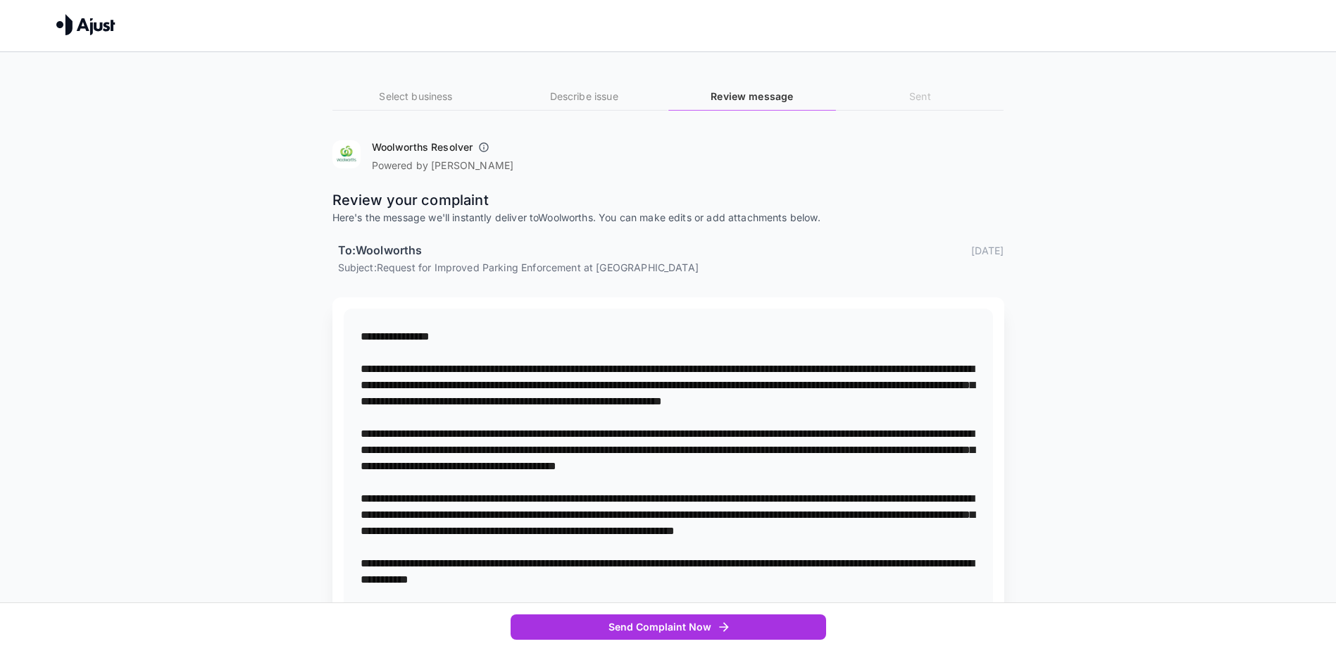
type textarea "**********"
drag, startPoint x: 361, startPoint y: 334, endPoint x: 383, endPoint y: 422, distance: 90.9
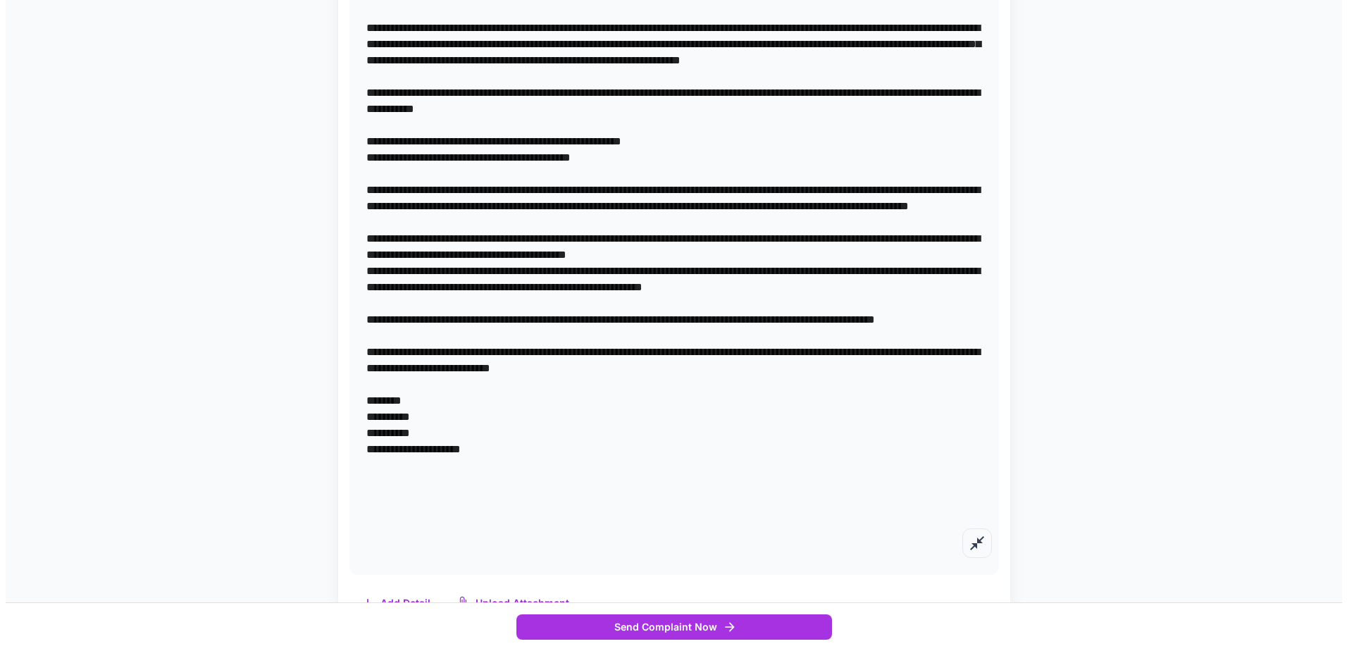
scroll to position [616, 0]
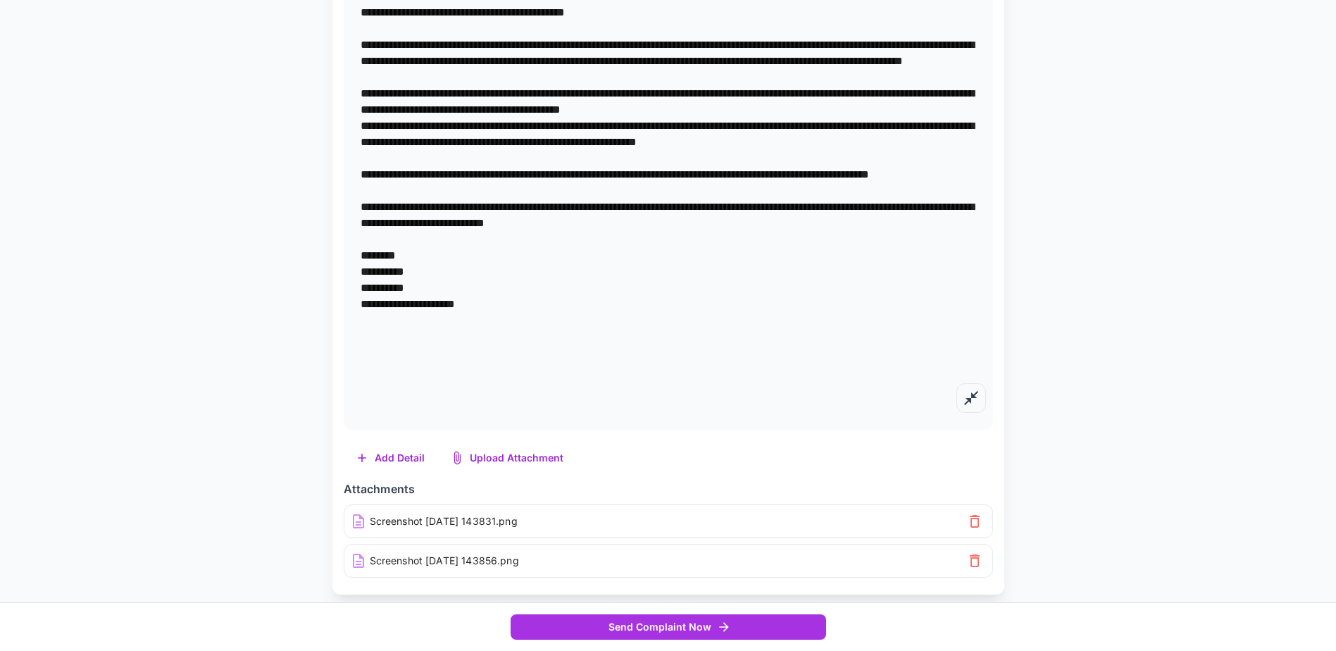
drag, startPoint x: 361, startPoint y: 335, endPoint x: 487, endPoint y: 668, distance: 356.5
click at [487, 650] on html "Send your complaint to woolworths Select business Describe issue Review message…" at bounding box center [668, 17] width 1336 height 1267
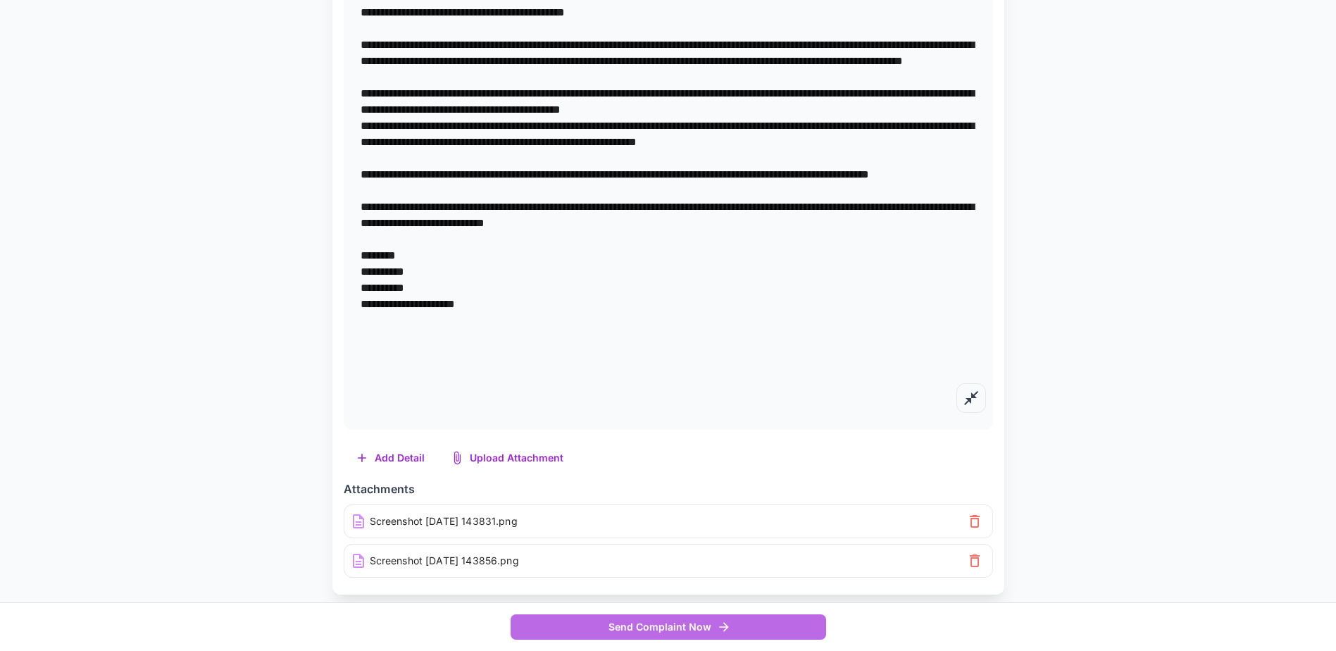
click at [685, 621] on button "Send Complaint Now" at bounding box center [669, 627] width 316 height 26
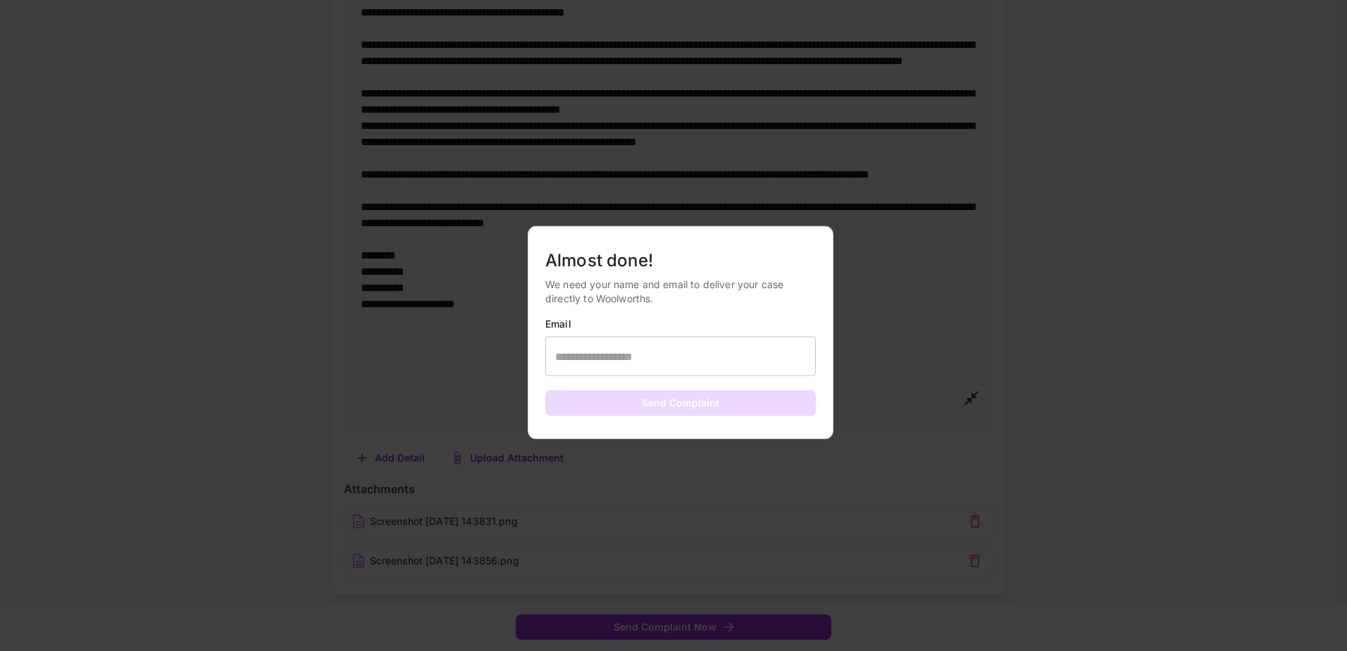
click at [604, 356] on input "text" at bounding box center [680, 356] width 271 height 39
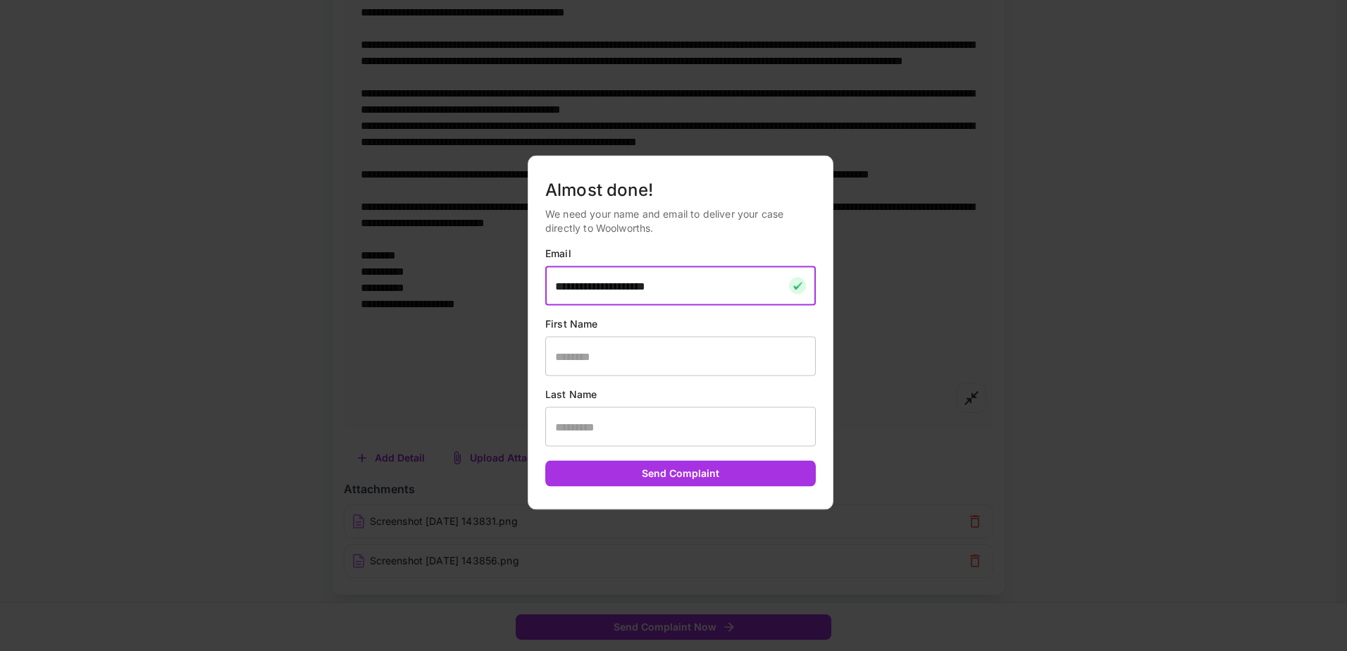
type input "**********"
click at [611, 363] on input "text" at bounding box center [680, 356] width 271 height 39
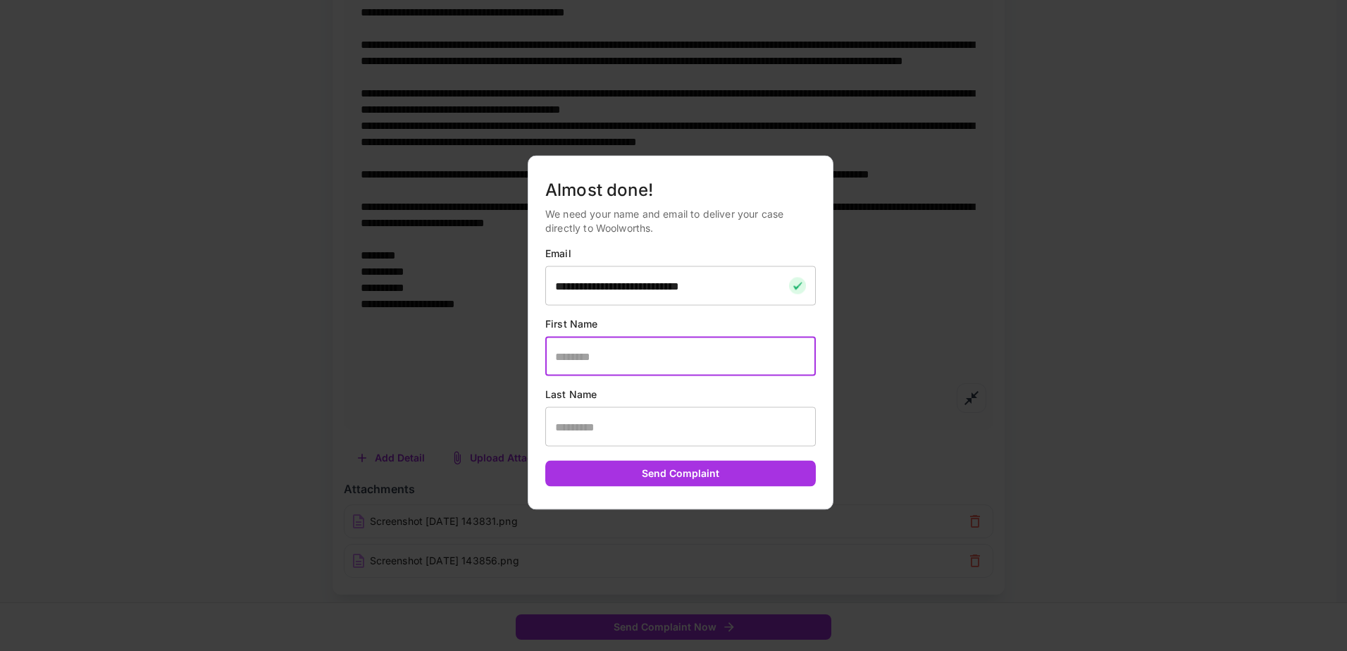
type input "****"
type input "*****"
click at [676, 472] on button "Send Complaint" at bounding box center [680, 474] width 271 height 26
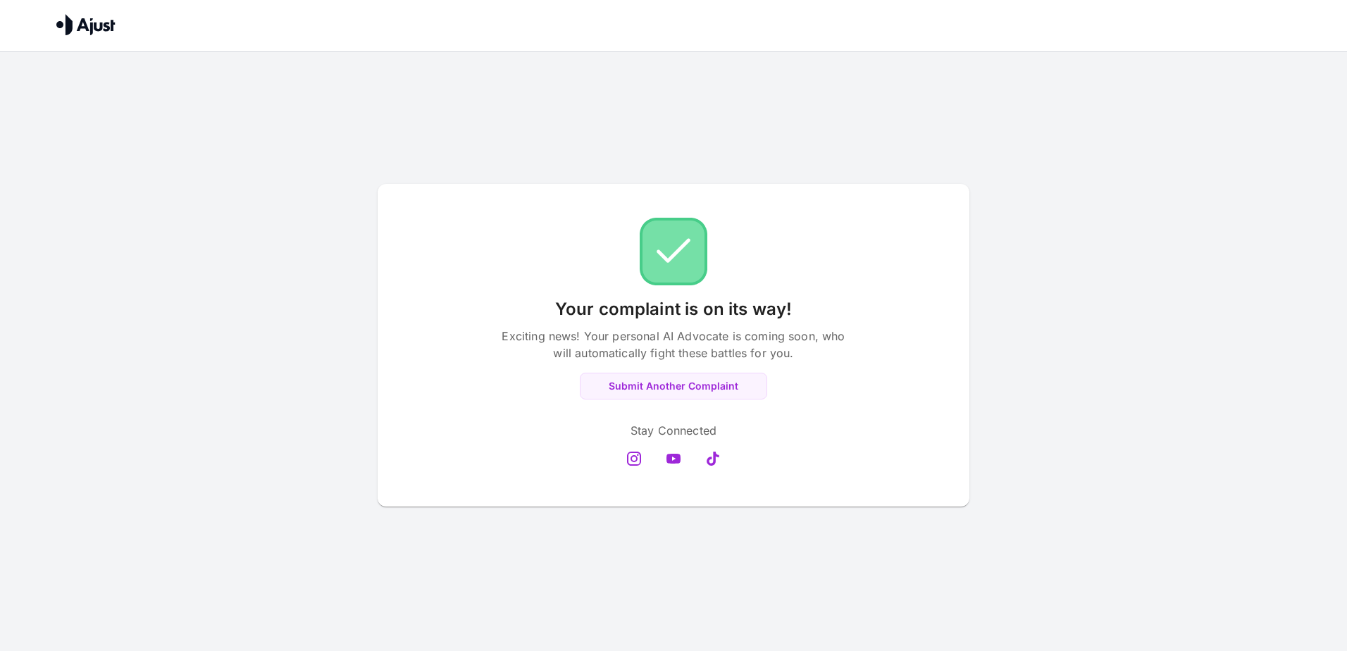
scroll to position [0, 0]
